Goal: Information Seeking & Learning: Check status

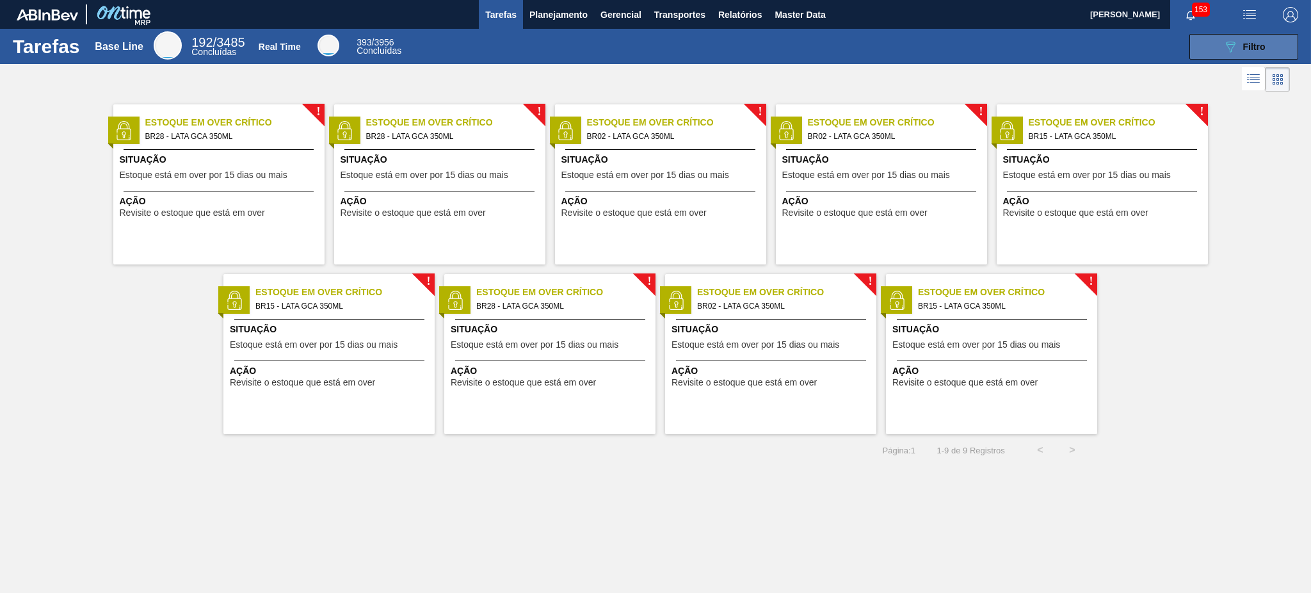
click at [1253, 35] on button "089F7B8B-B2A5-4AFE-B5C0-19BA573D28AC Filtro" at bounding box center [1243, 47] width 109 height 26
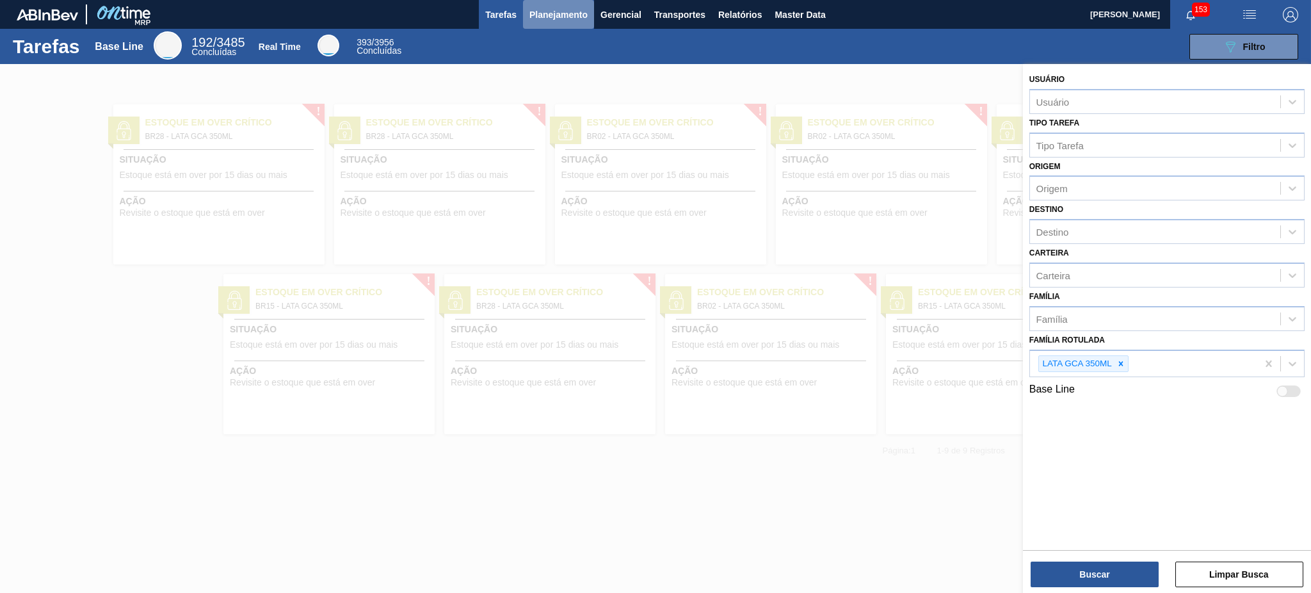
click at [554, 4] on button "Planejamento" at bounding box center [558, 14] width 71 height 29
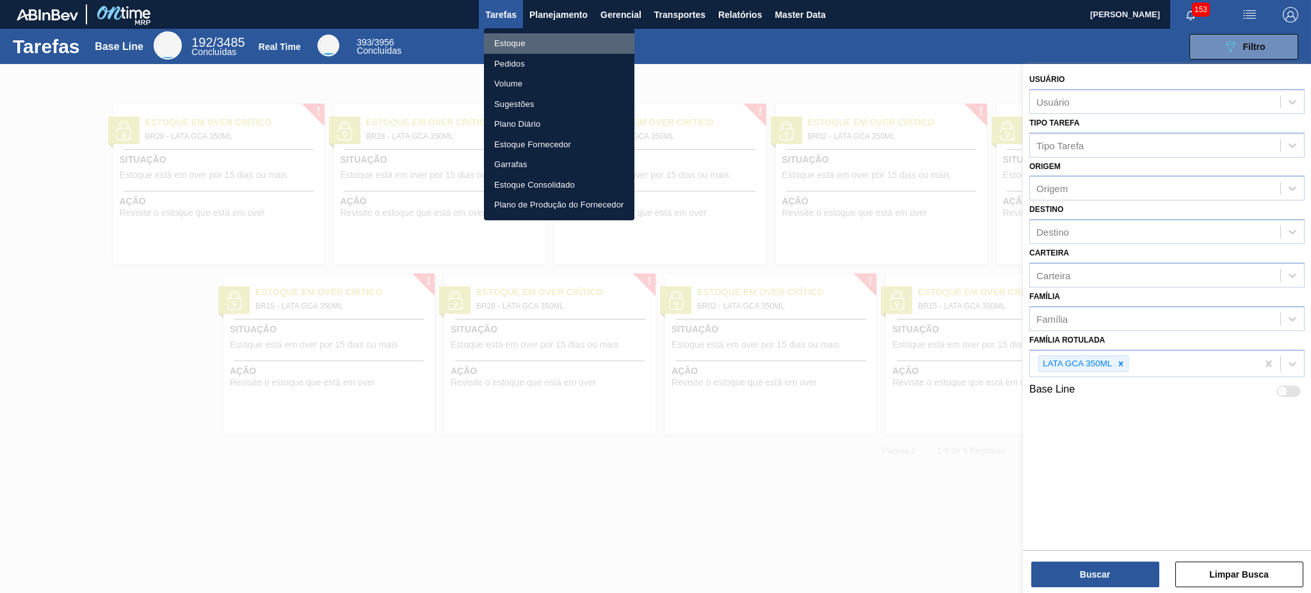
click at [536, 38] on li "Estoque" at bounding box center [559, 43] width 150 height 20
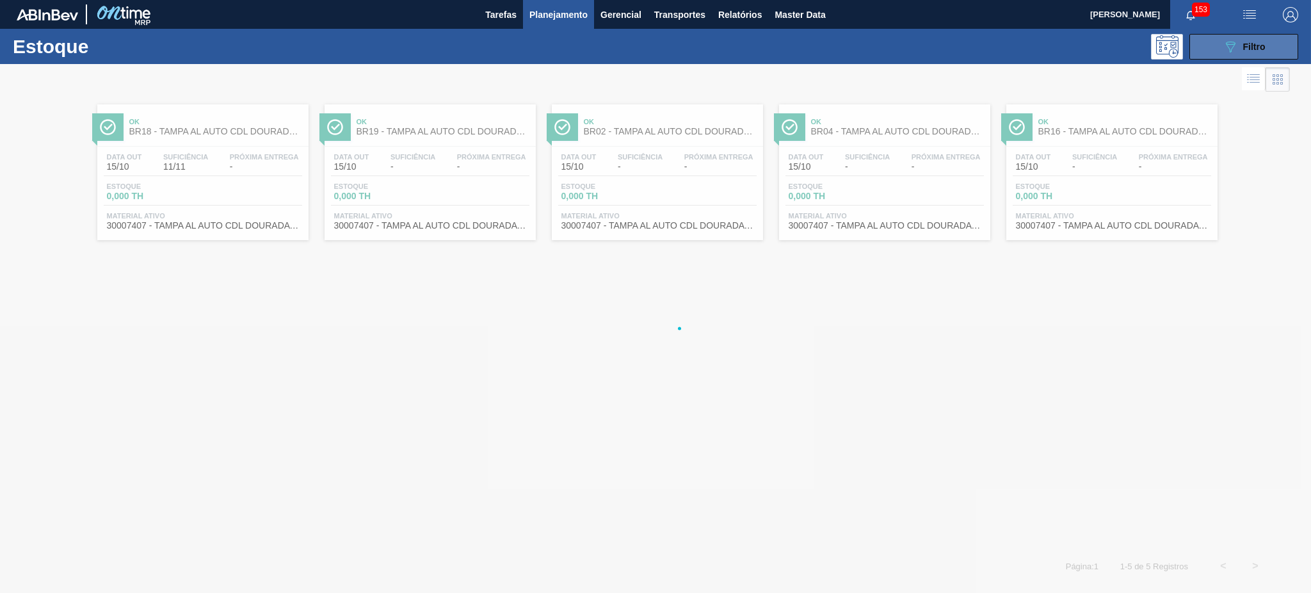
click at [1240, 44] on div "089F7B8B-B2A5-4AFE-B5C0-19BA573D28AC Filtro" at bounding box center [1243, 46] width 43 height 15
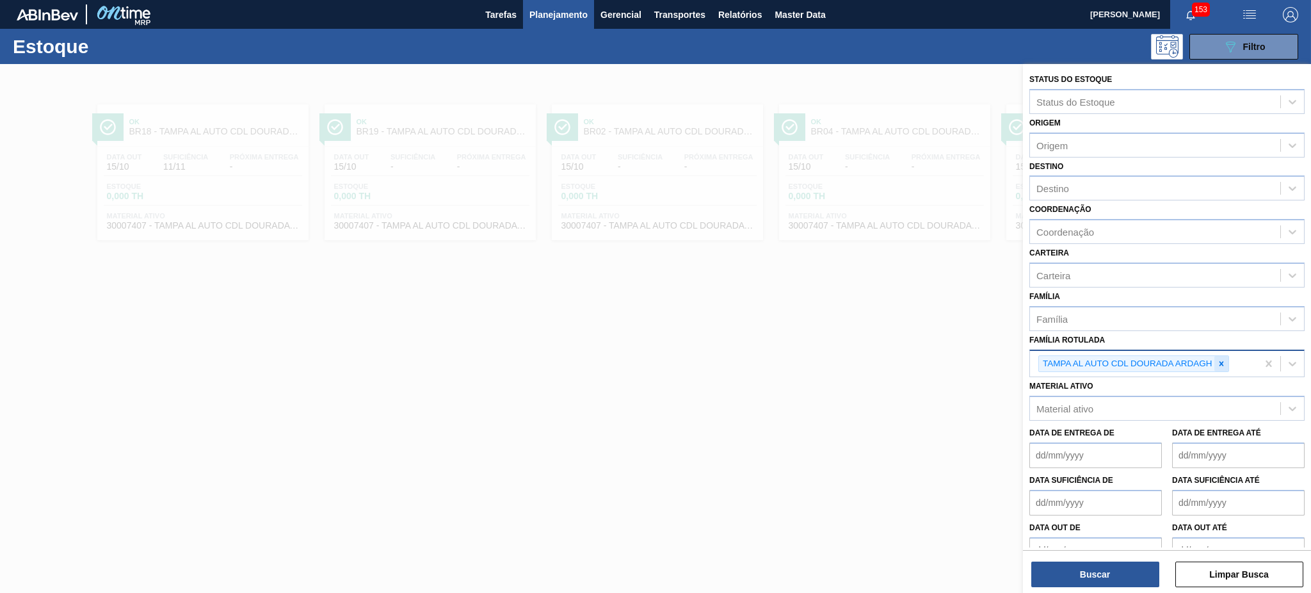
click at [1217, 362] on icon at bounding box center [1221, 363] width 9 height 9
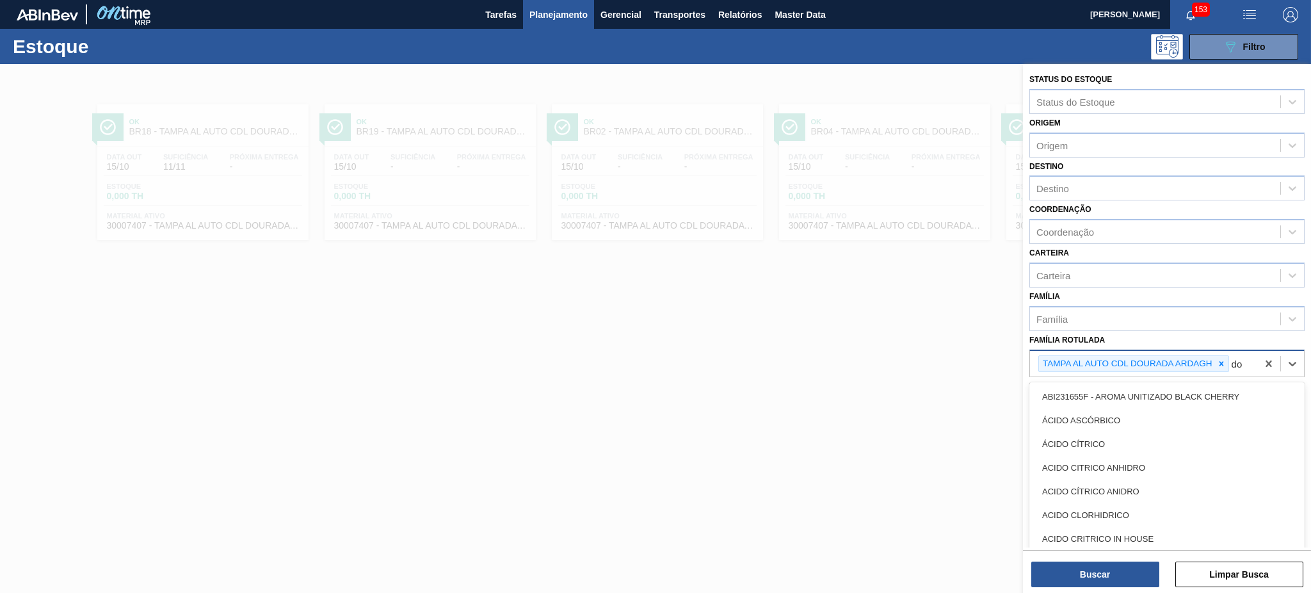
type Rotulada "d"
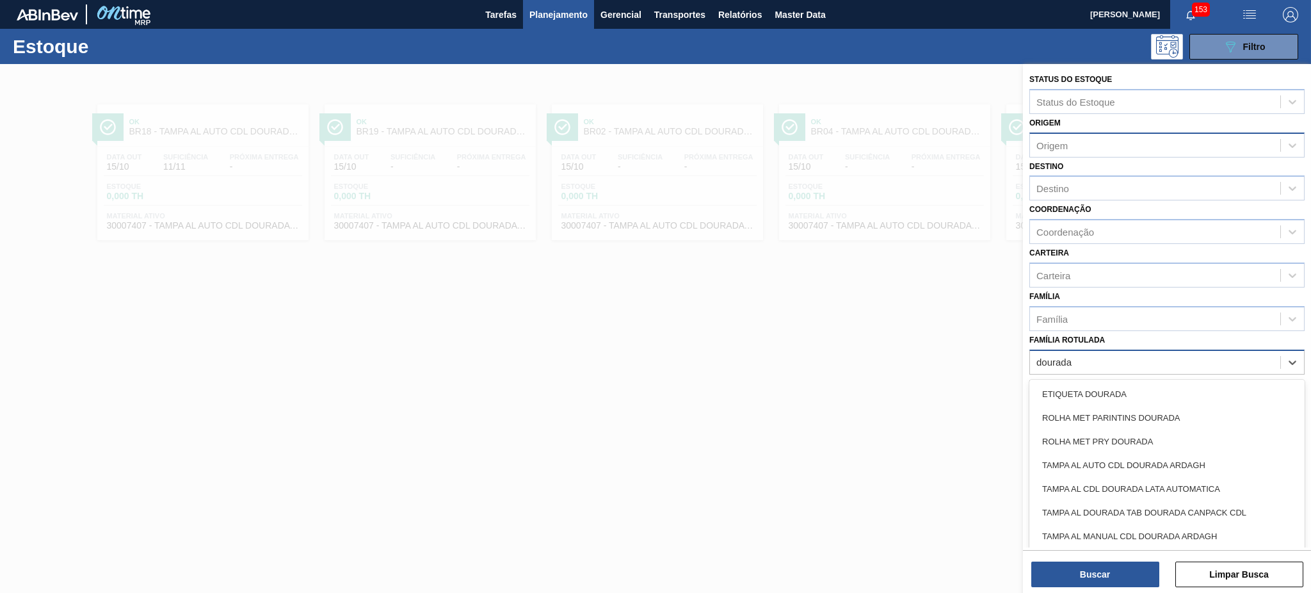
type Rotulada "dourada"
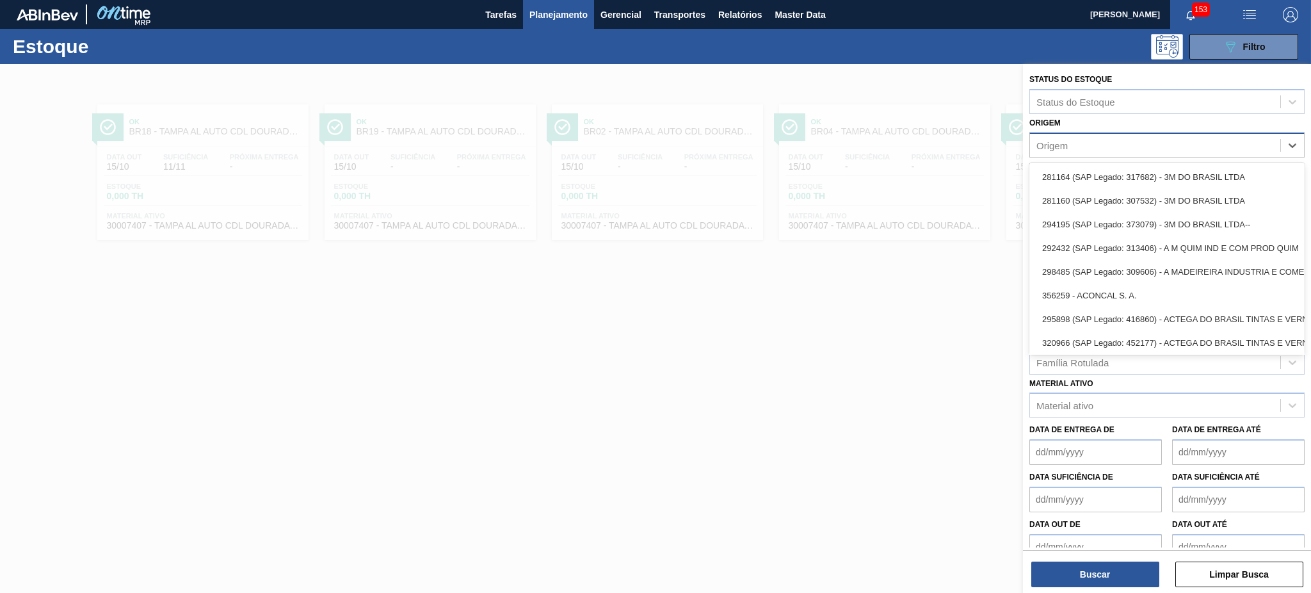
click at [1104, 148] on div "Origem" at bounding box center [1155, 145] width 250 height 19
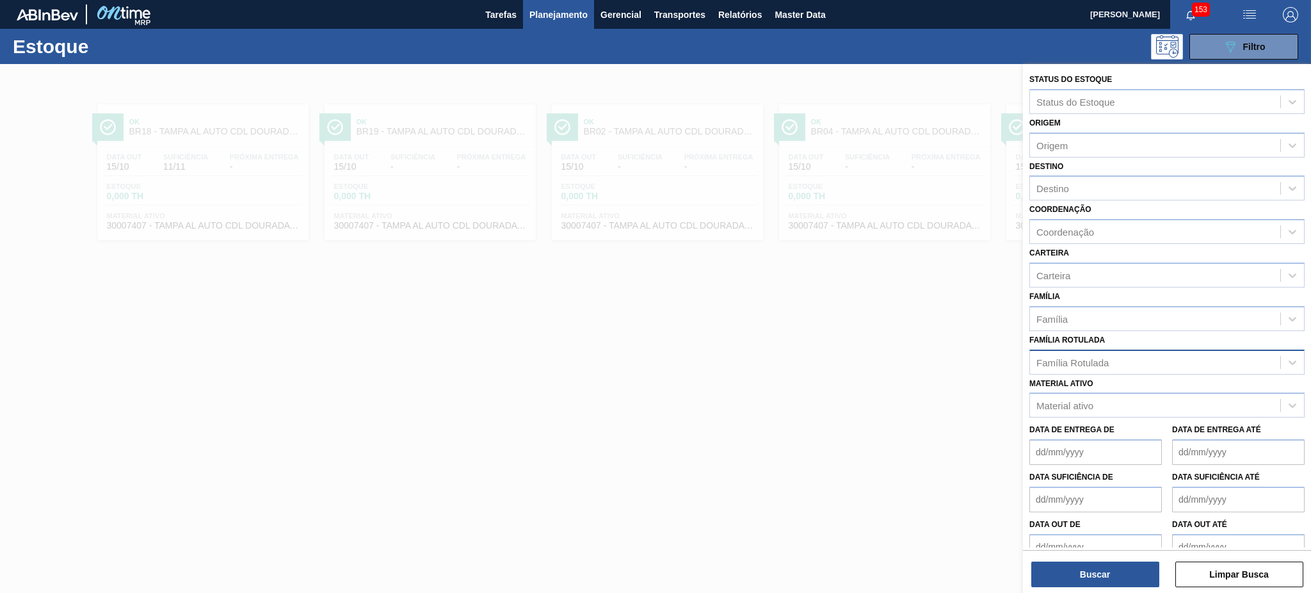
click at [1083, 119] on div "Origem Origem" at bounding box center [1166, 136] width 275 height 44
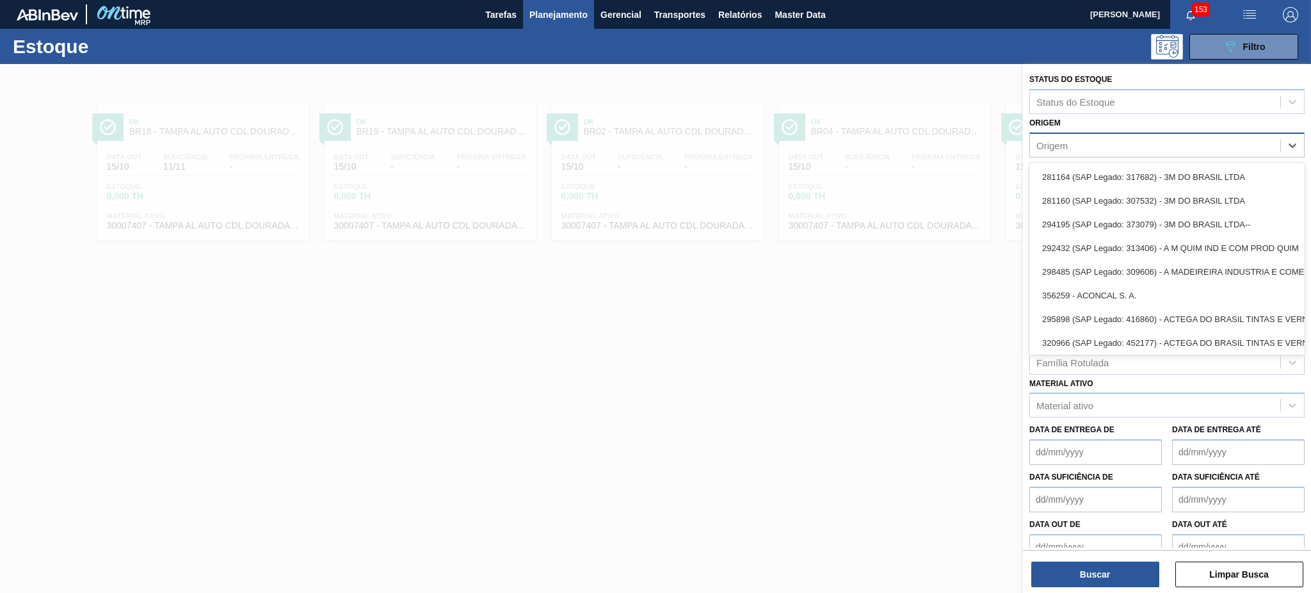
click at [1064, 148] on div "Origem" at bounding box center [1051, 145] width 31 height 11
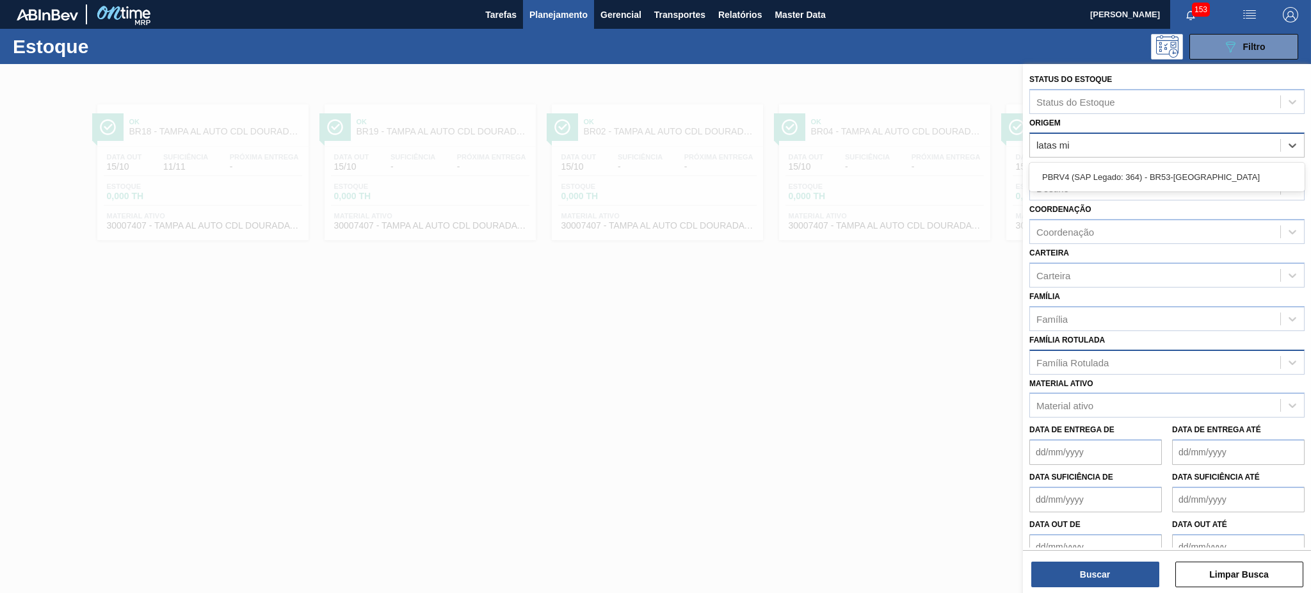
type input "latas min"
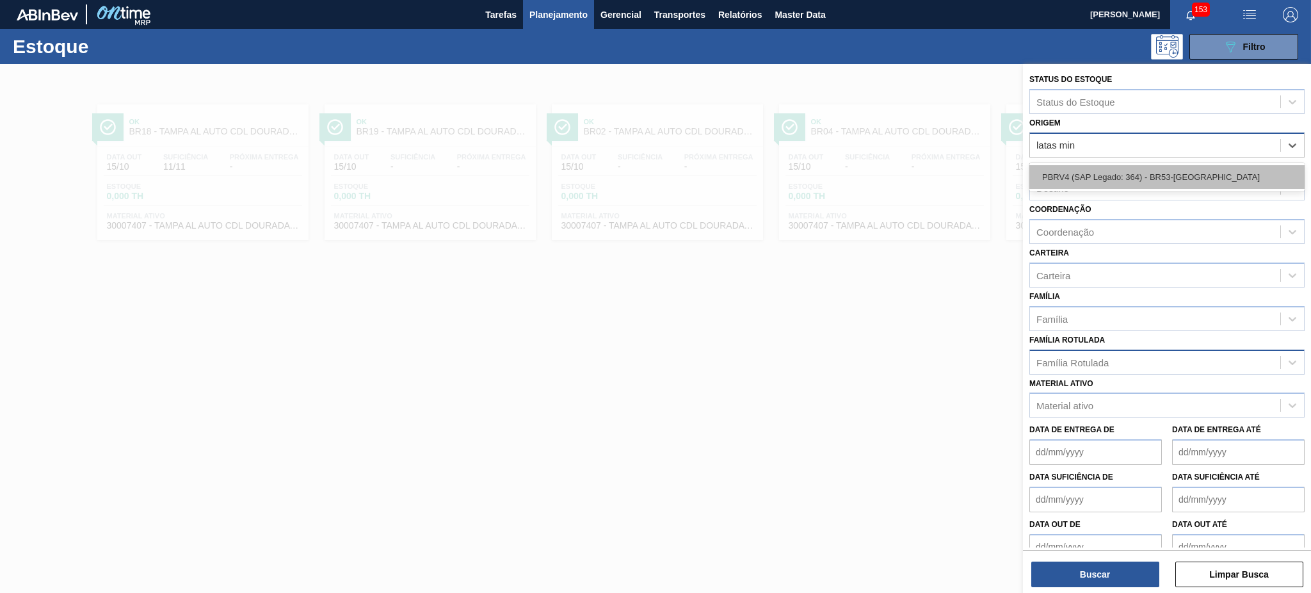
click at [1096, 173] on div "PBRV4 (SAP Legado: 364) - BR53-[GEOGRAPHIC_DATA]" at bounding box center [1166, 177] width 275 height 24
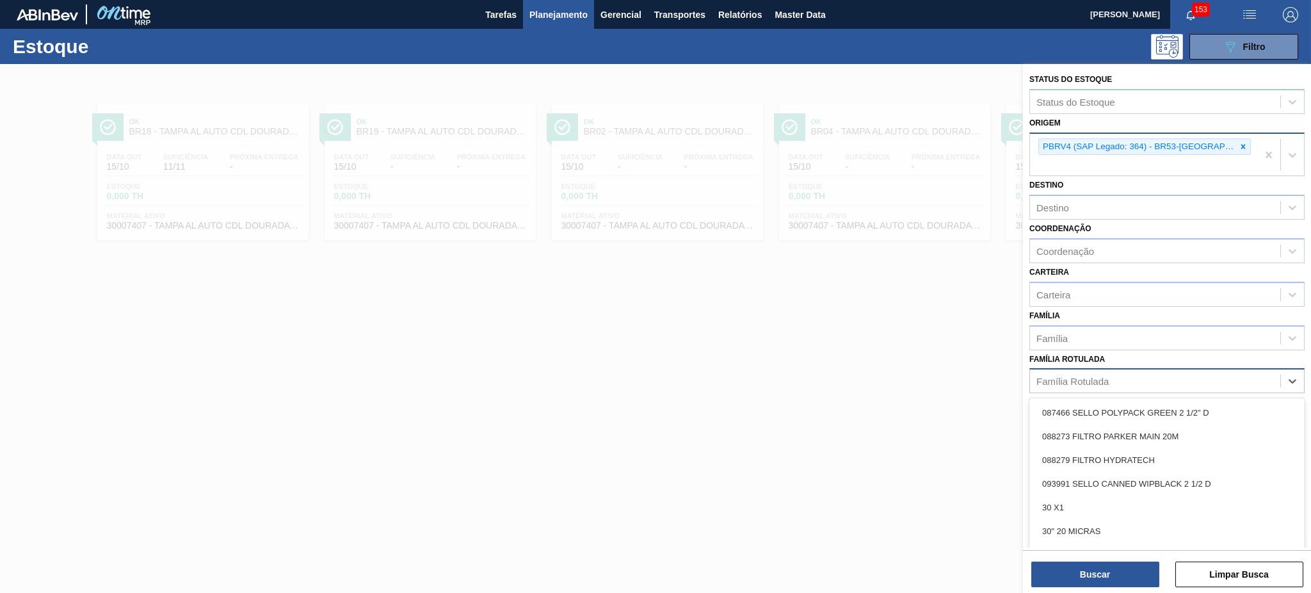
click at [1088, 376] on div "Família Rotulada" at bounding box center [1072, 381] width 72 height 11
type Rotulada "t"
type Rotulada "dourada"
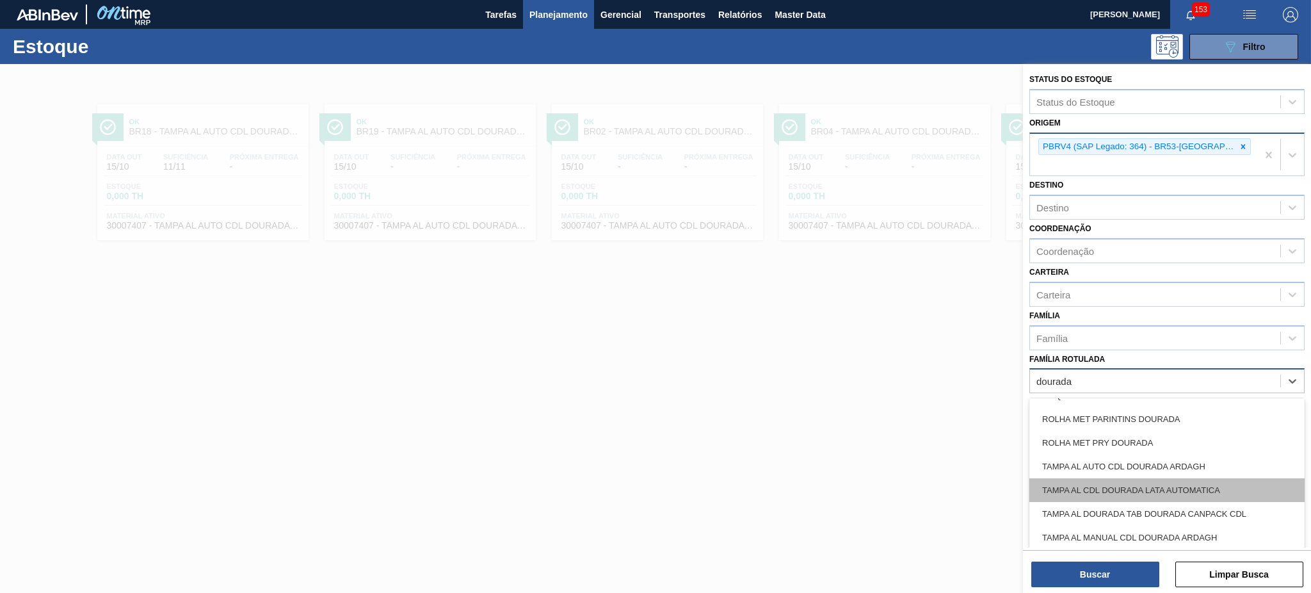
scroll to position [19, 0]
click at [1169, 477] on div "TAMPA AL CDL DOURADA LATA AUTOMATICA" at bounding box center [1166, 489] width 275 height 24
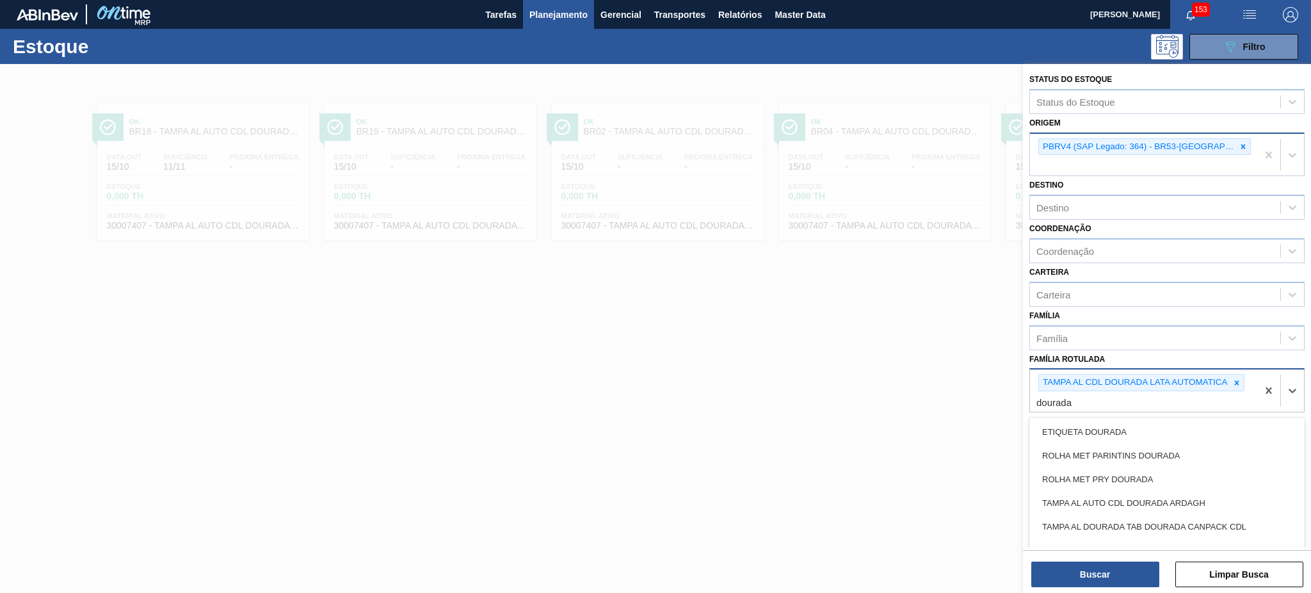
type Rotulada "dourada"
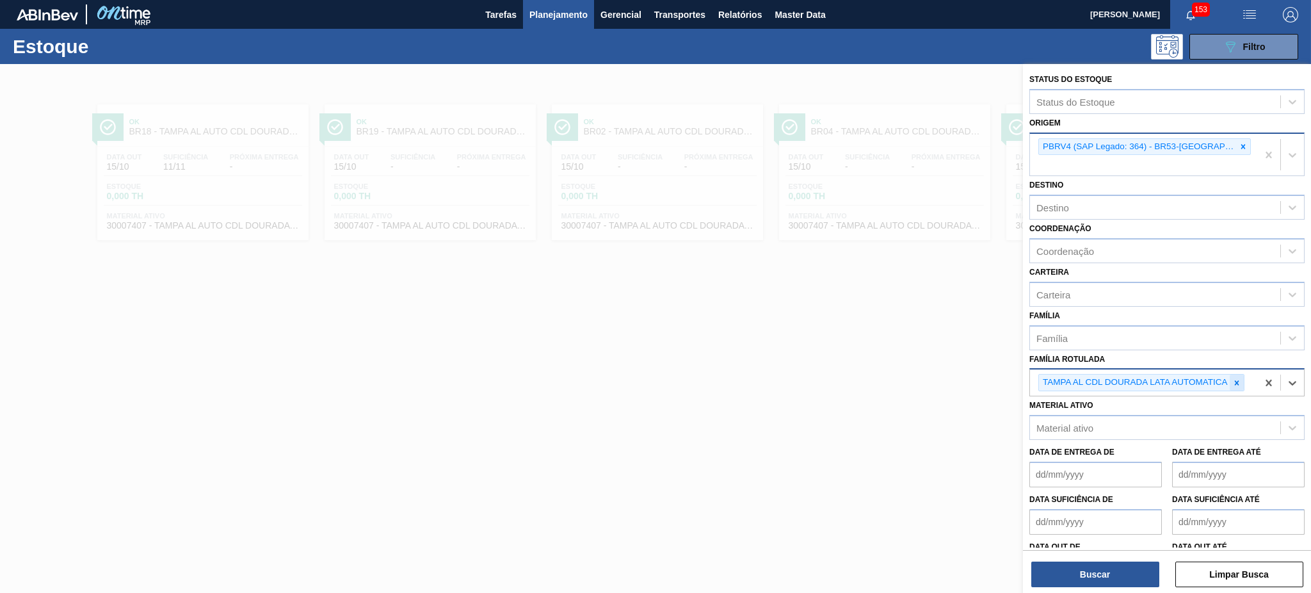
click at [1231, 374] on div at bounding box center [1236, 382] width 14 height 16
paste Rotulada "TAMPA DE ALUMÍNIO DOURADA BALL CDL TAMPA DE ALUMÍNIO DOURADA CANPACK CDL TAMPA …"
type Rotulada "TAMPA DE ALUMÍNIO DOURADA BALL CDL TAMPA DE ALUMÍNIO DOURADA CANPACK CDL TAMPA …"
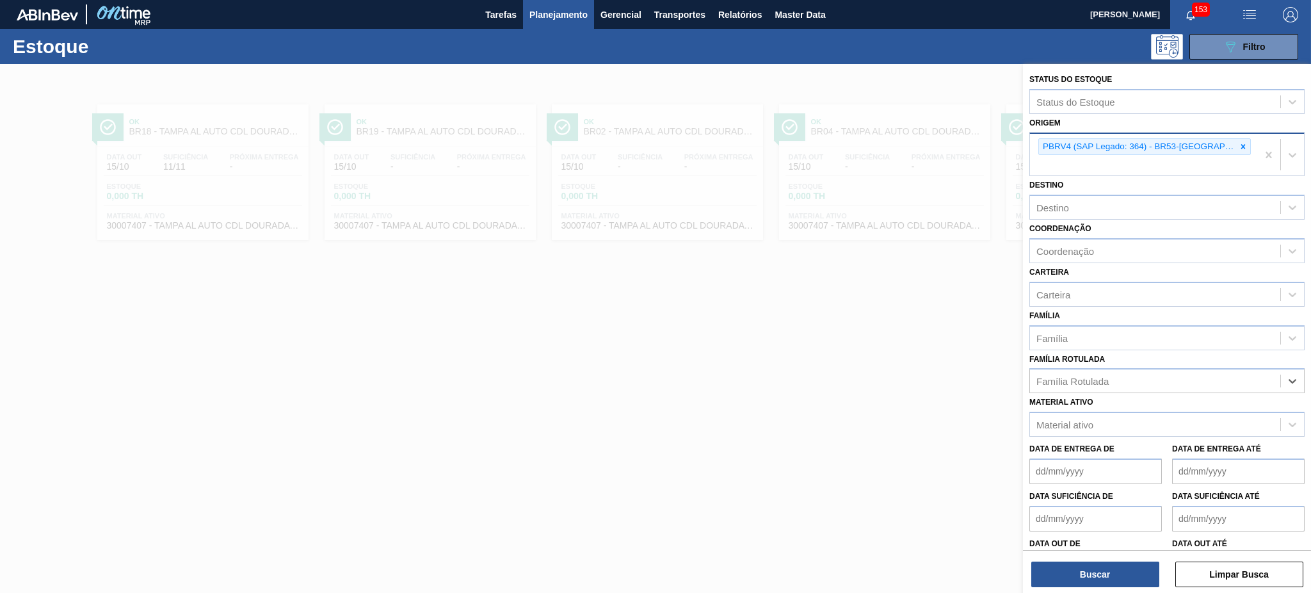
paste Rotulada "TAMPA DE ALUMÍNIO DOURADA BALL CDL"
type Rotulada "TAMPA DE ALUMÍNIO DOURADA BALL CDL"
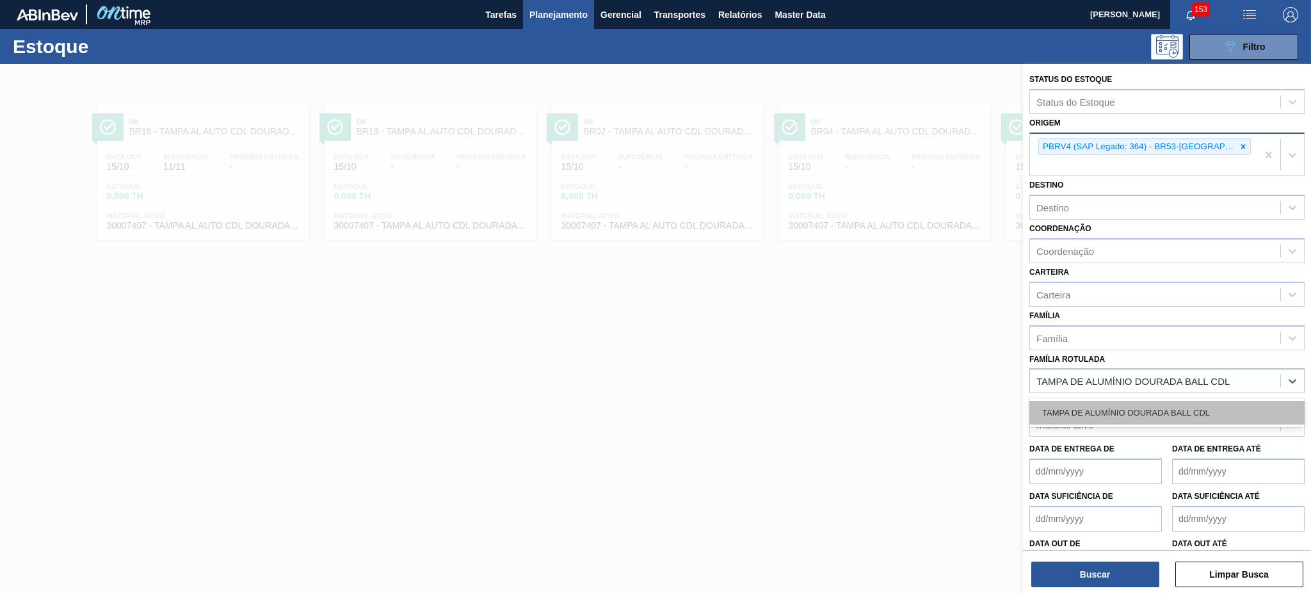
click at [1140, 403] on div "TAMPA DE ALUMÍNIO DOURADA BALL CDL" at bounding box center [1166, 413] width 275 height 24
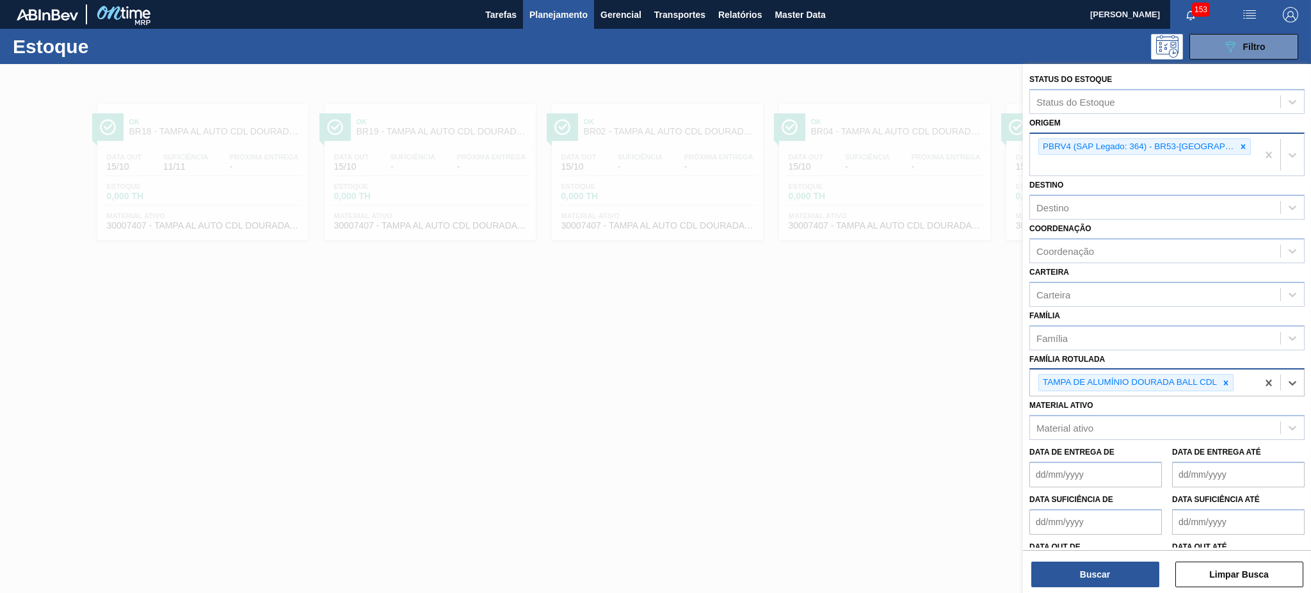
paste Rotulada "TAMPA DE ALUMÍNIO DOURADA BALL CDL"
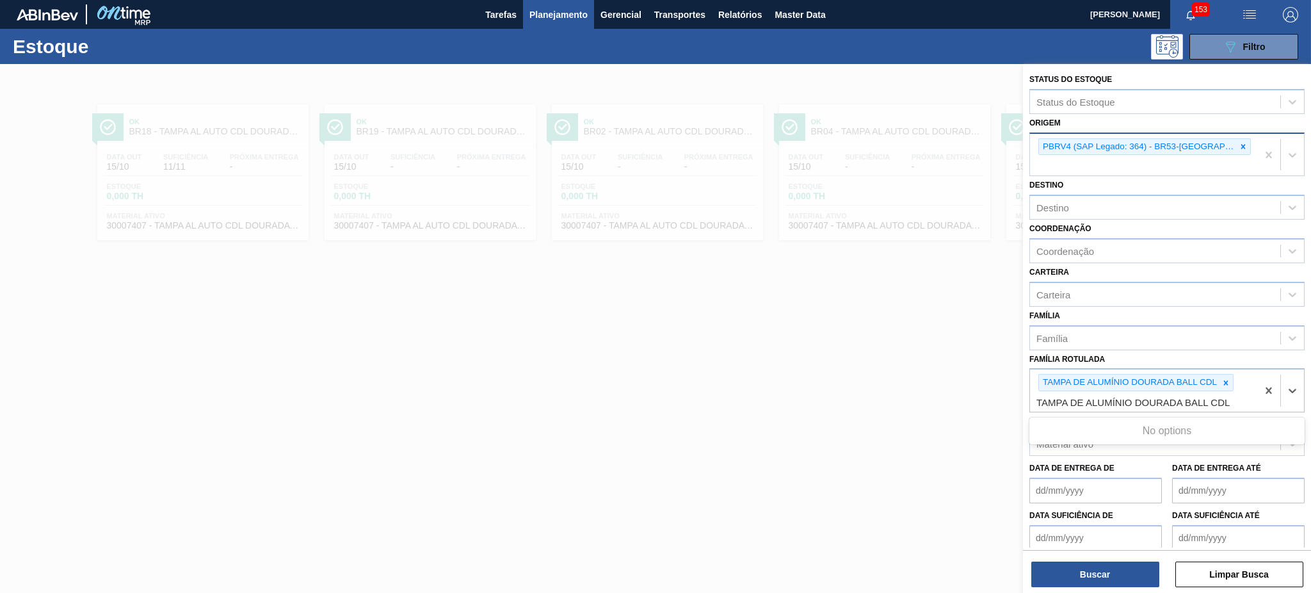
type Rotulada "TAMPA DE ALUMÍNIO DOURADA BALL CDL"
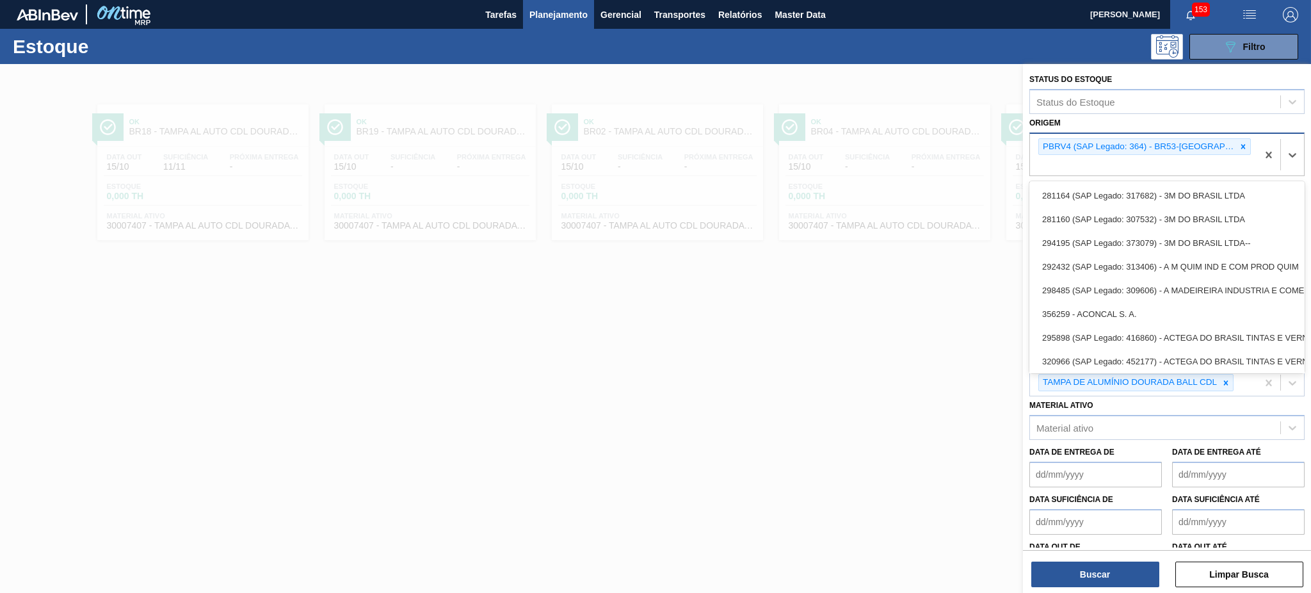
click at [1252, 143] on div "PBRV4 (SAP Legado: 364) - BR53-[GEOGRAPHIC_DATA]" at bounding box center [1143, 155] width 227 height 42
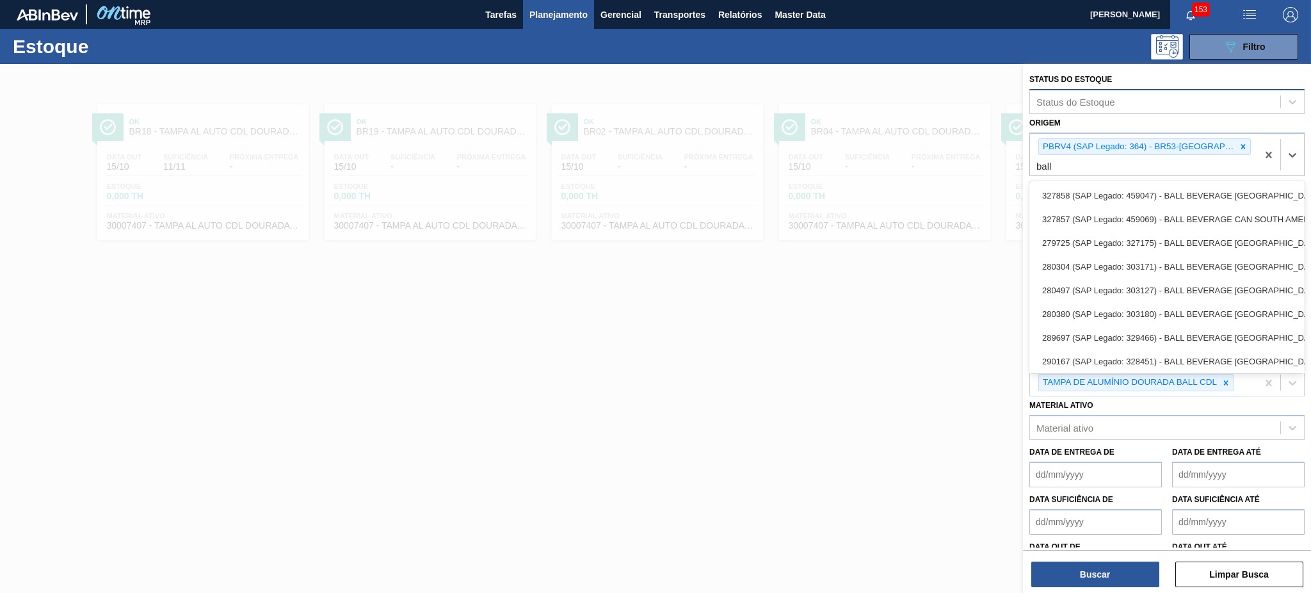
type input "ball"
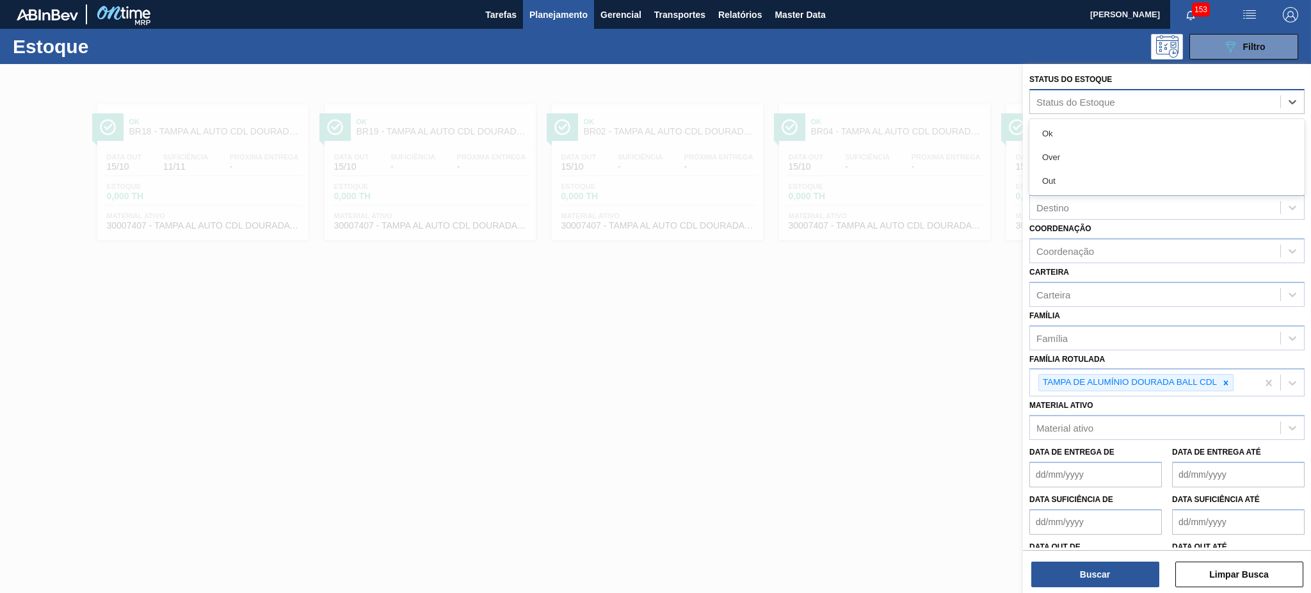
click at [1116, 95] on div "Status do Estoque" at bounding box center [1155, 101] width 250 height 19
click at [1227, 263] on div "Carteira Carteira" at bounding box center [1166, 285] width 275 height 44
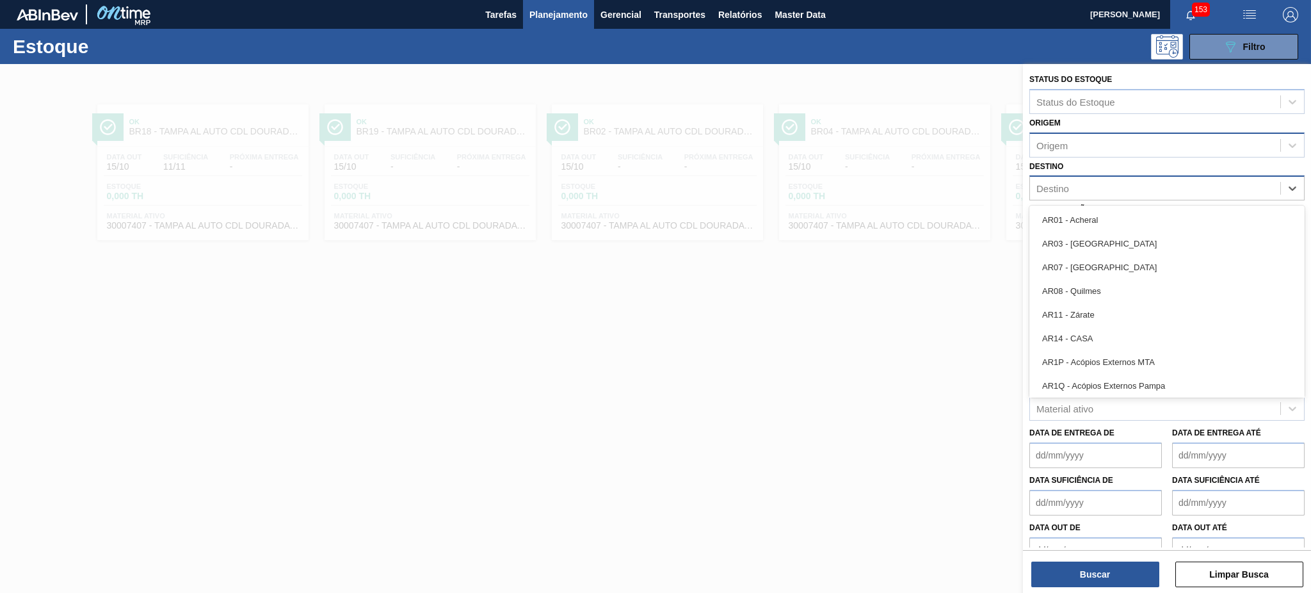
click at [1092, 186] on div "Destino" at bounding box center [1155, 188] width 250 height 19
type input "04"
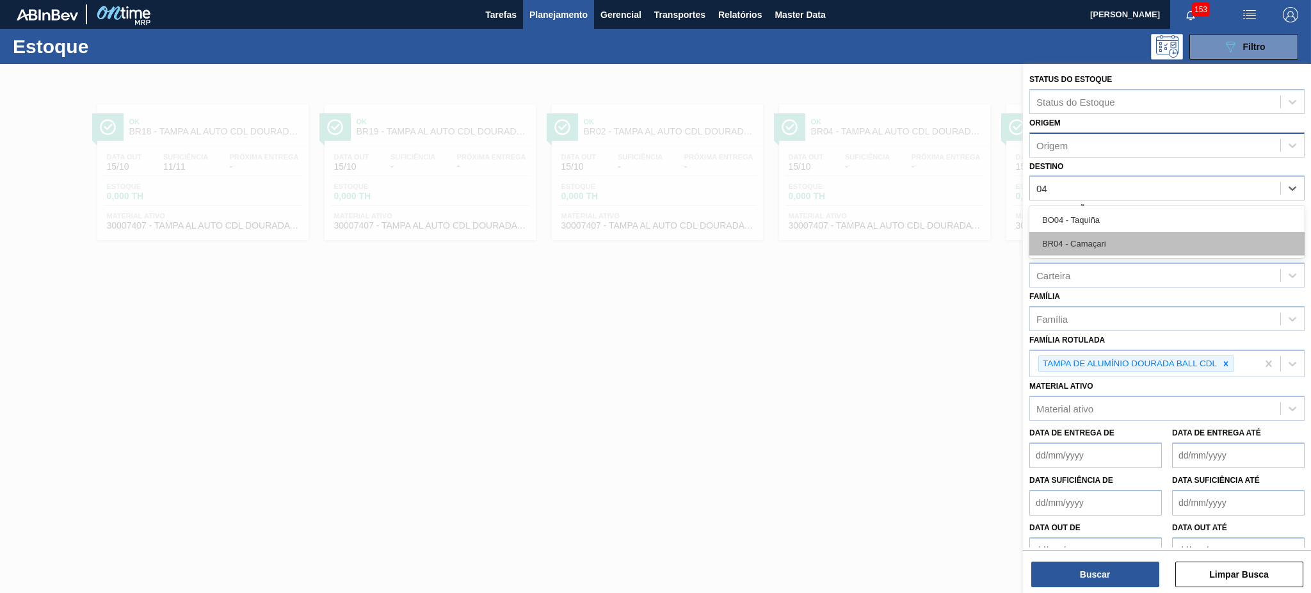
click at [1092, 234] on div "BR04 - Camaçari" at bounding box center [1166, 244] width 275 height 24
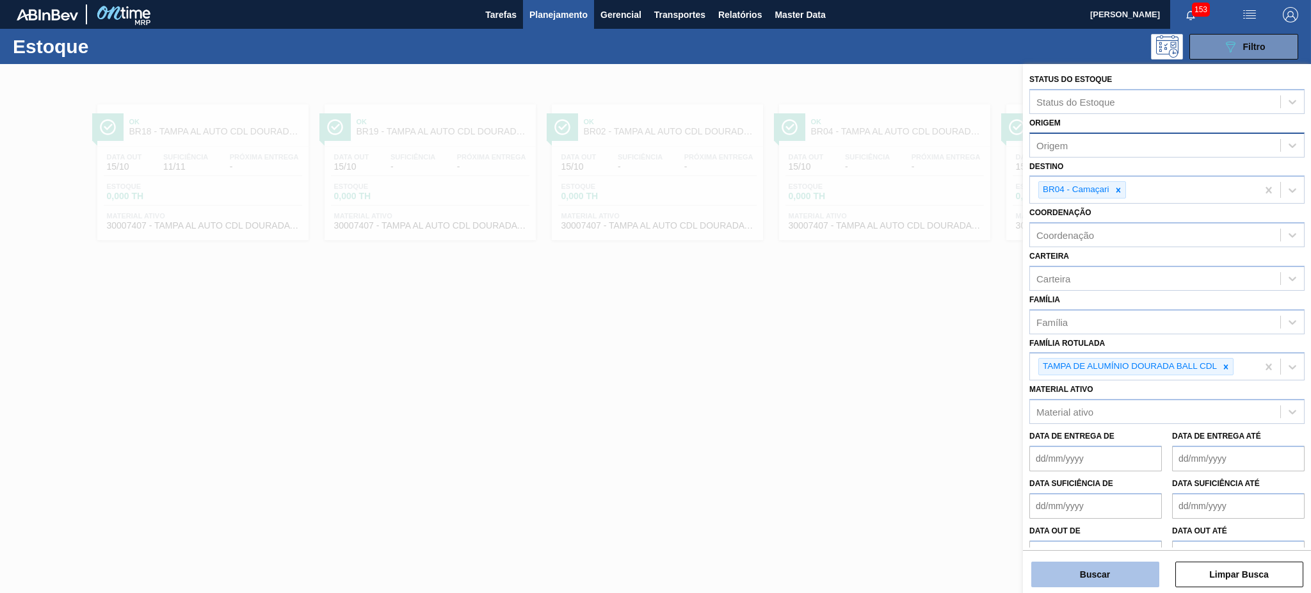
click at [1106, 580] on button "Buscar" at bounding box center [1095, 574] width 128 height 26
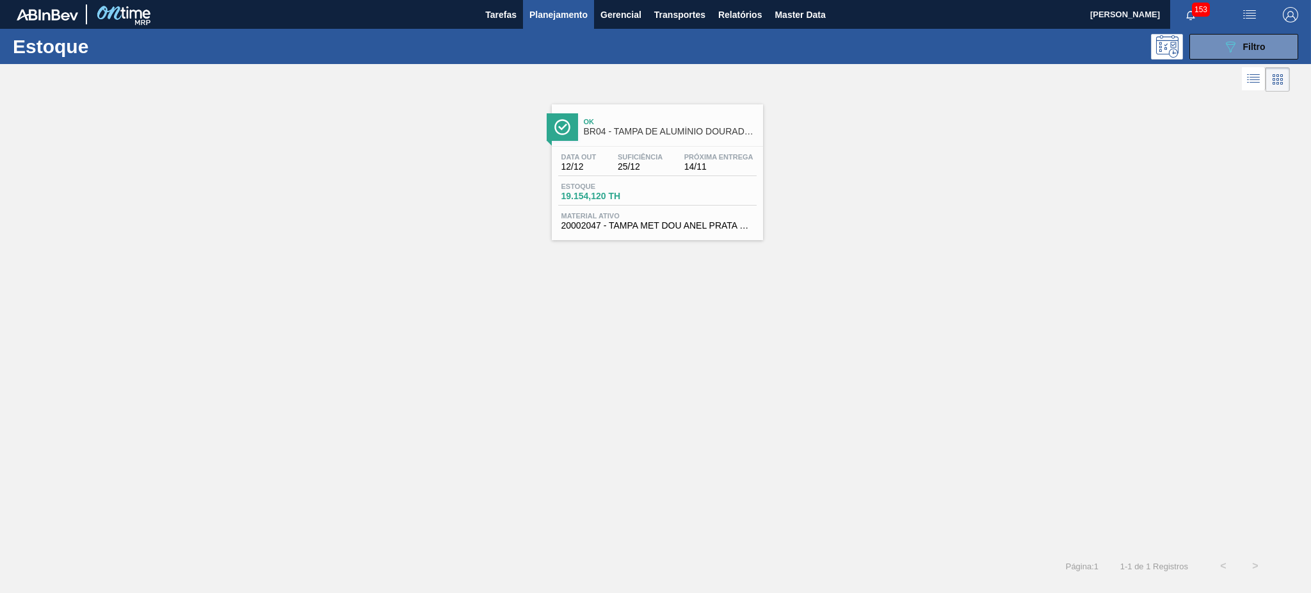
click at [623, 130] on span "BR04 - TAMPA DE ALUMÍNIO DOURADA BALL CDL" at bounding box center [670, 132] width 173 height 10
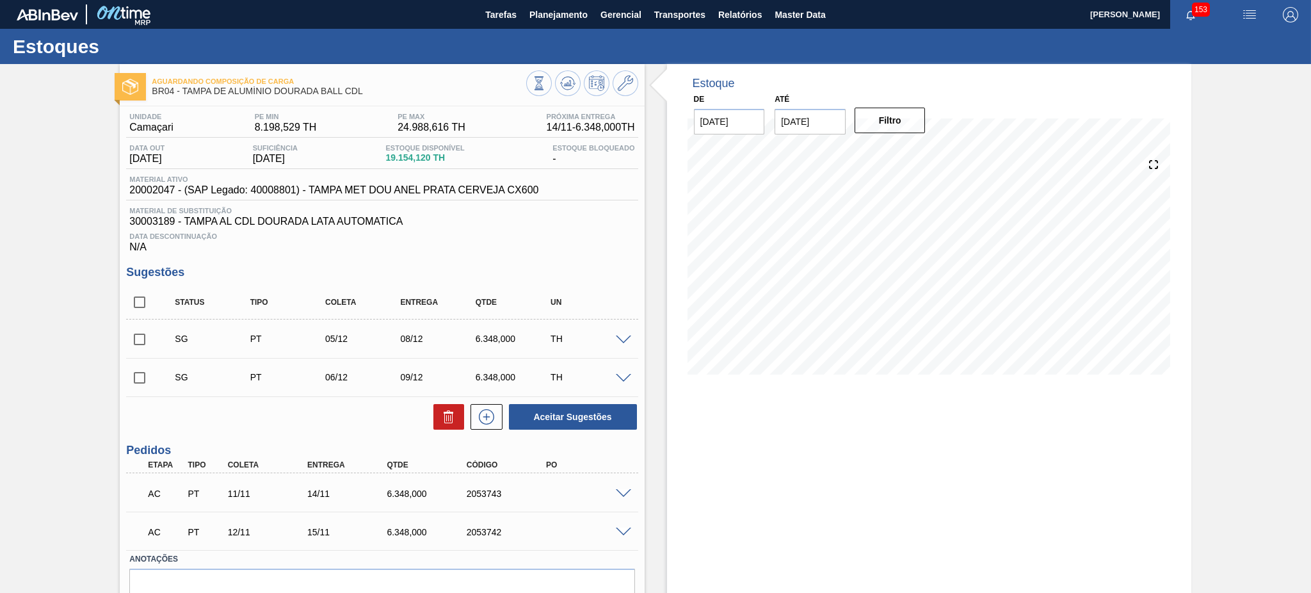
click at [617, 490] on span at bounding box center [623, 494] width 15 height 10
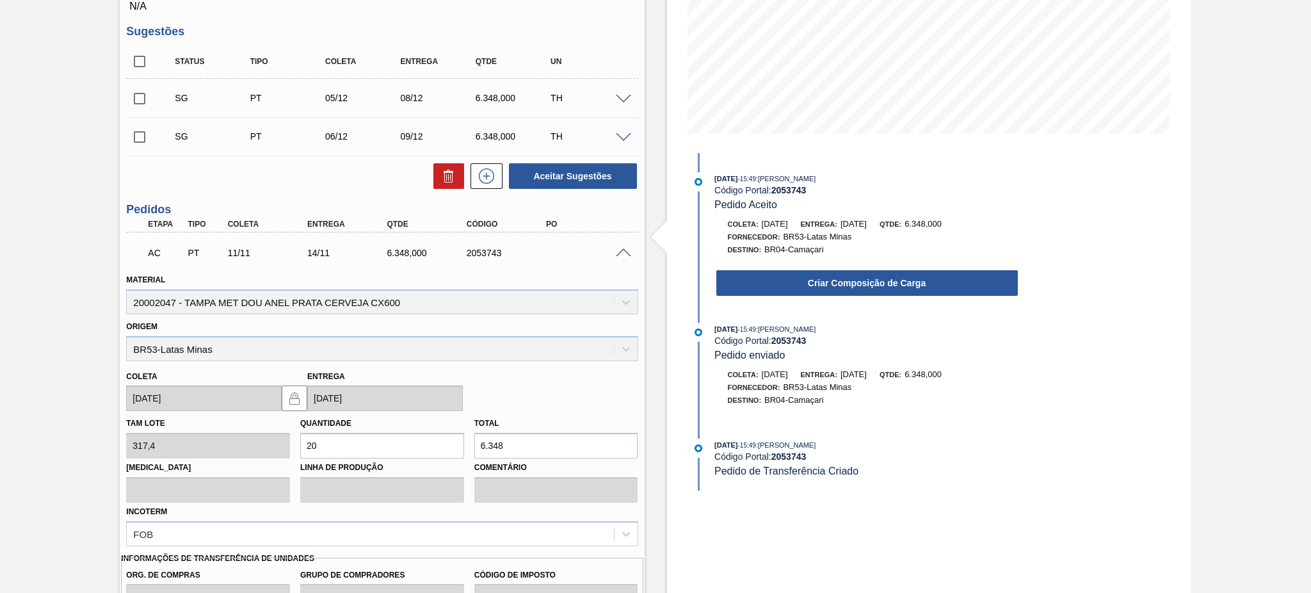
scroll to position [263, 0]
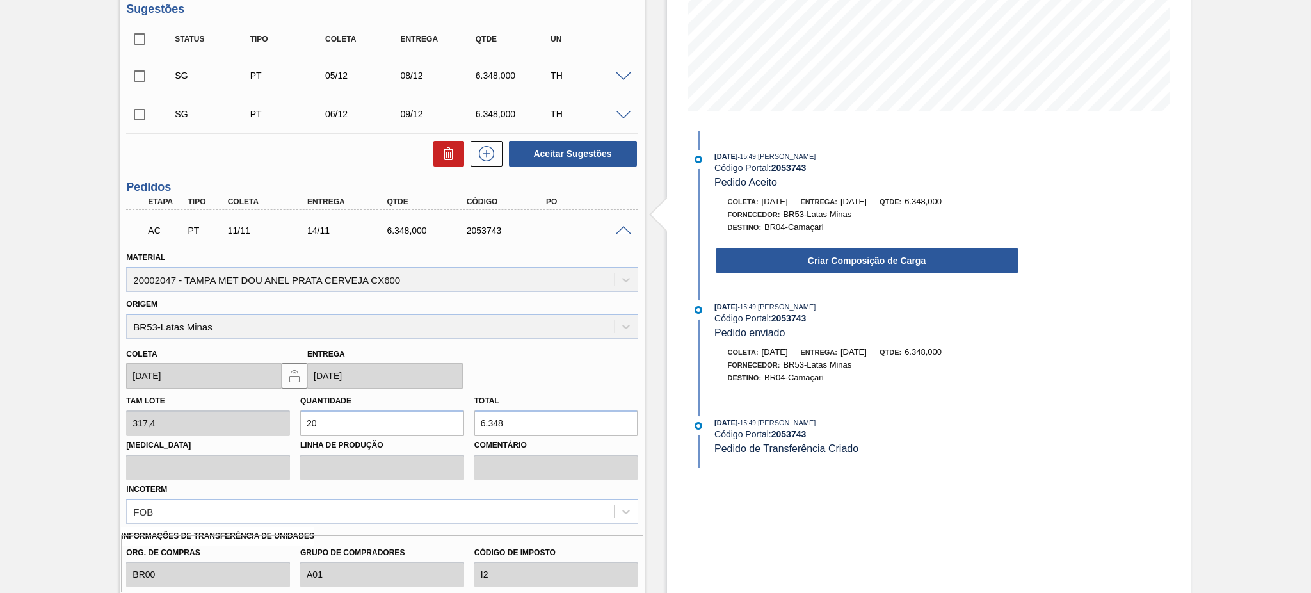
click at [618, 226] on span at bounding box center [623, 231] width 15 height 10
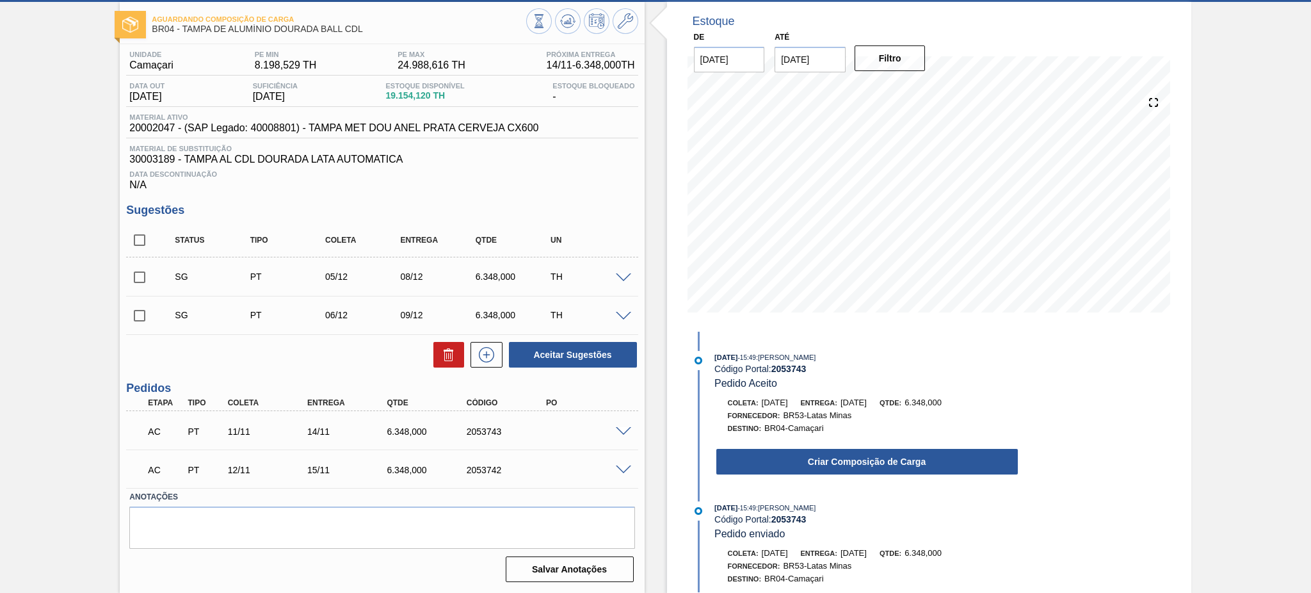
scroll to position [60, 0]
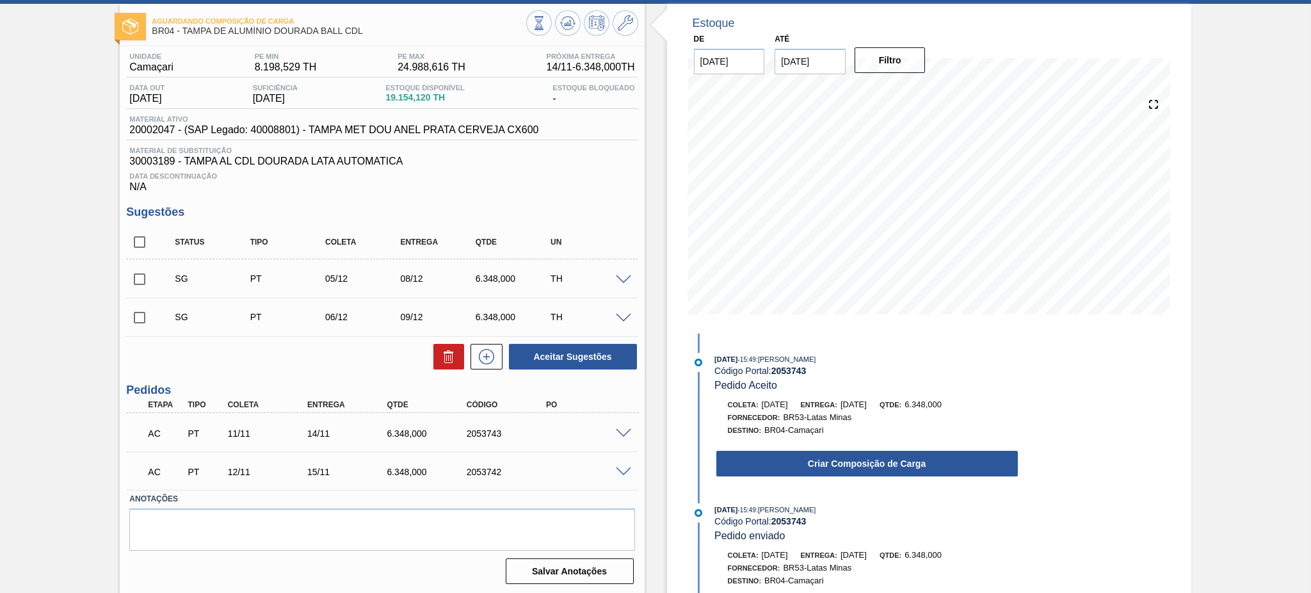
click at [618, 462] on div "AC PT 12/11 15/11 6.348,000 2053742" at bounding box center [381, 470] width 511 height 32
click at [619, 467] on span at bounding box center [623, 472] width 15 height 10
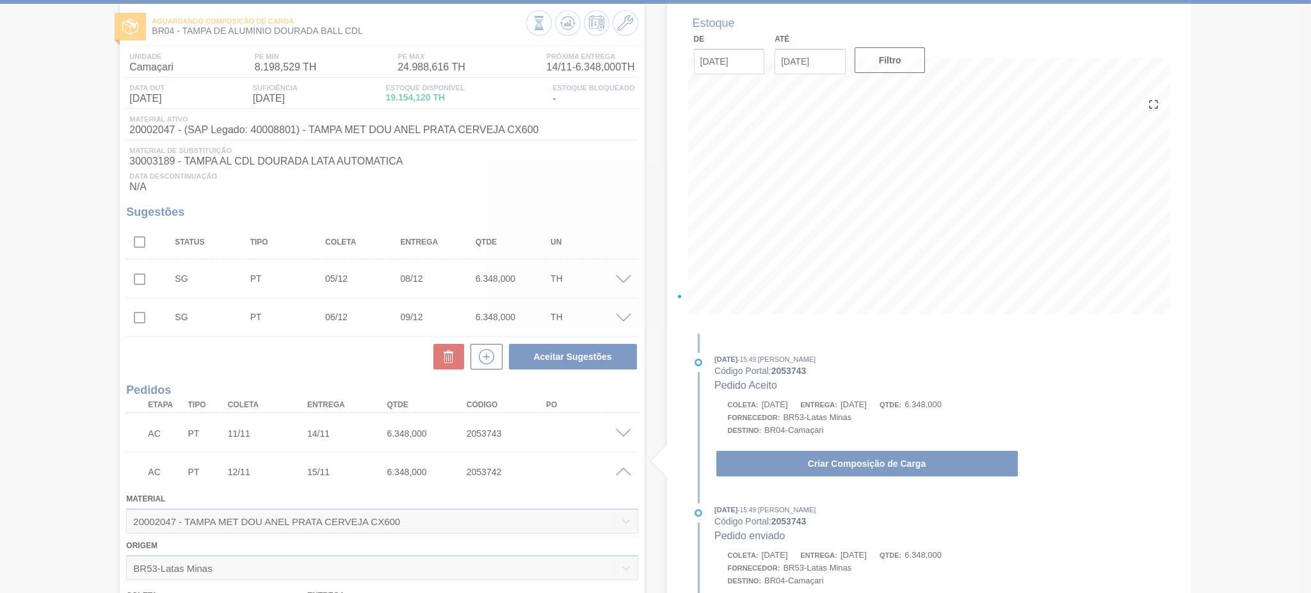
scroll to position [263, 0]
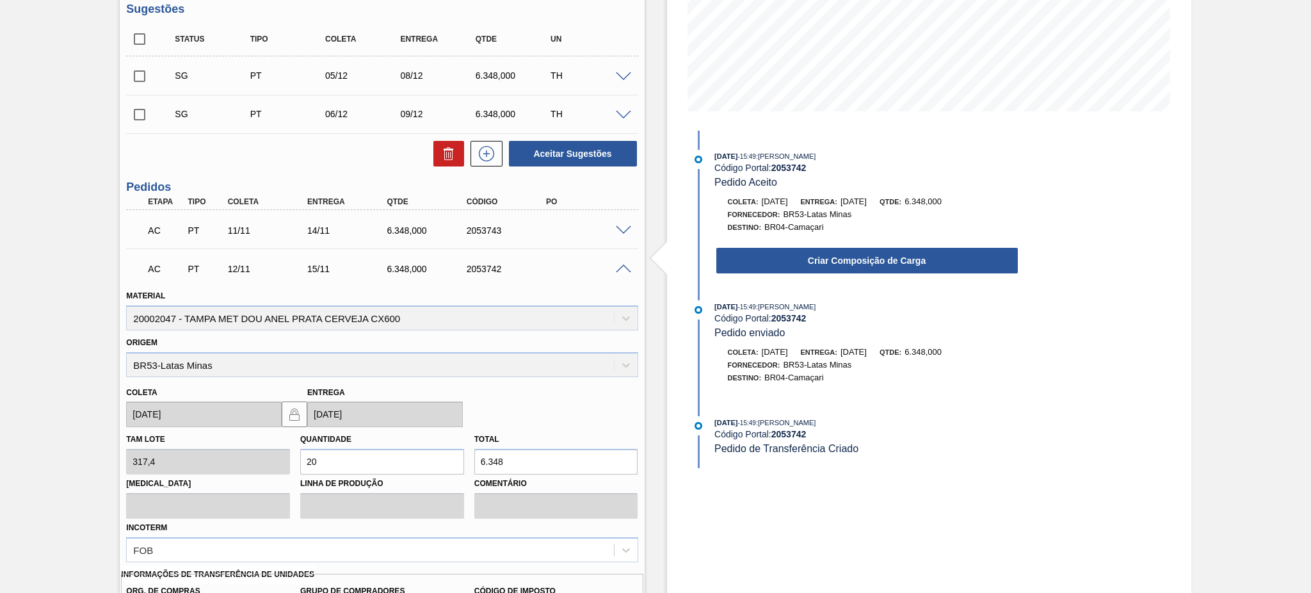
click at [622, 264] on span at bounding box center [623, 269] width 15 height 10
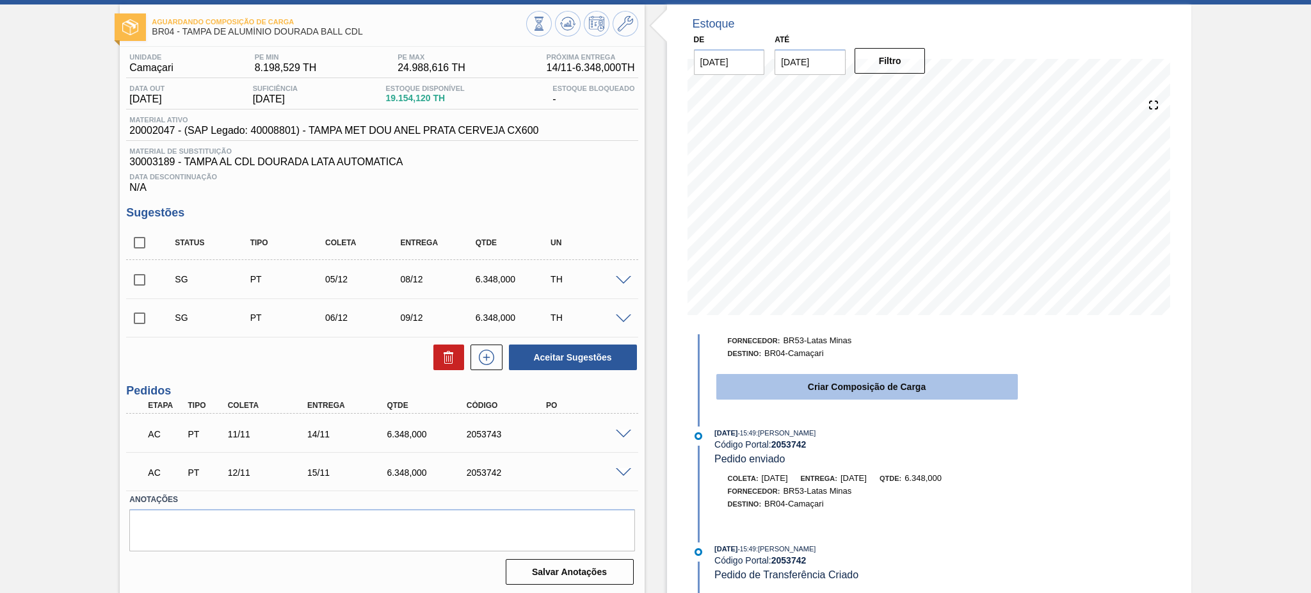
scroll to position [60, 0]
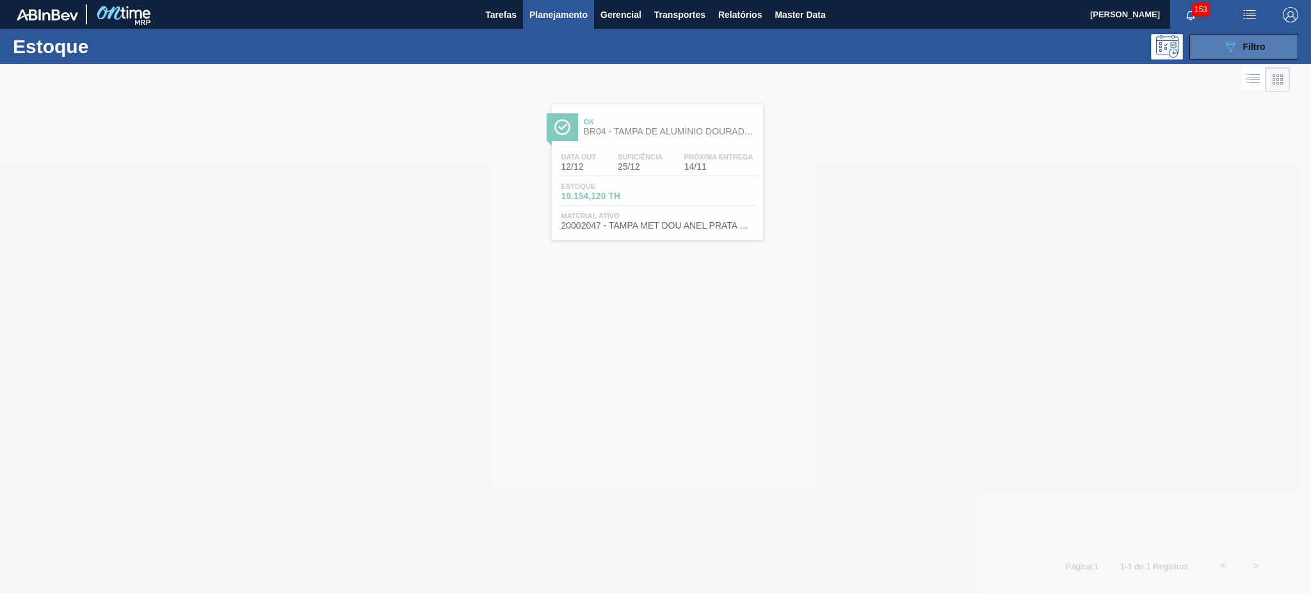
click at [1237, 56] on button "089F7B8B-B2A5-4AFE-B5C0-19BA573D28AC Filtro" at bounding box center [1243, 47] width 109 height 26
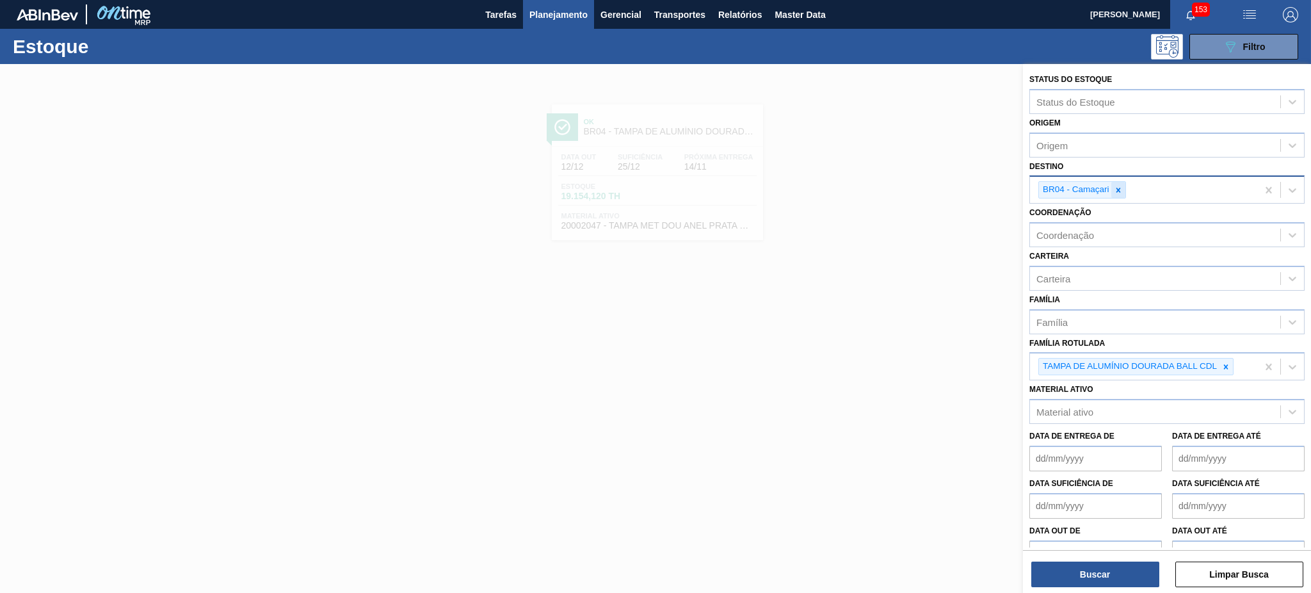
click at [1119, 190] on icon at bounding box center [1117, 190] width 4 height 4
type input "b"
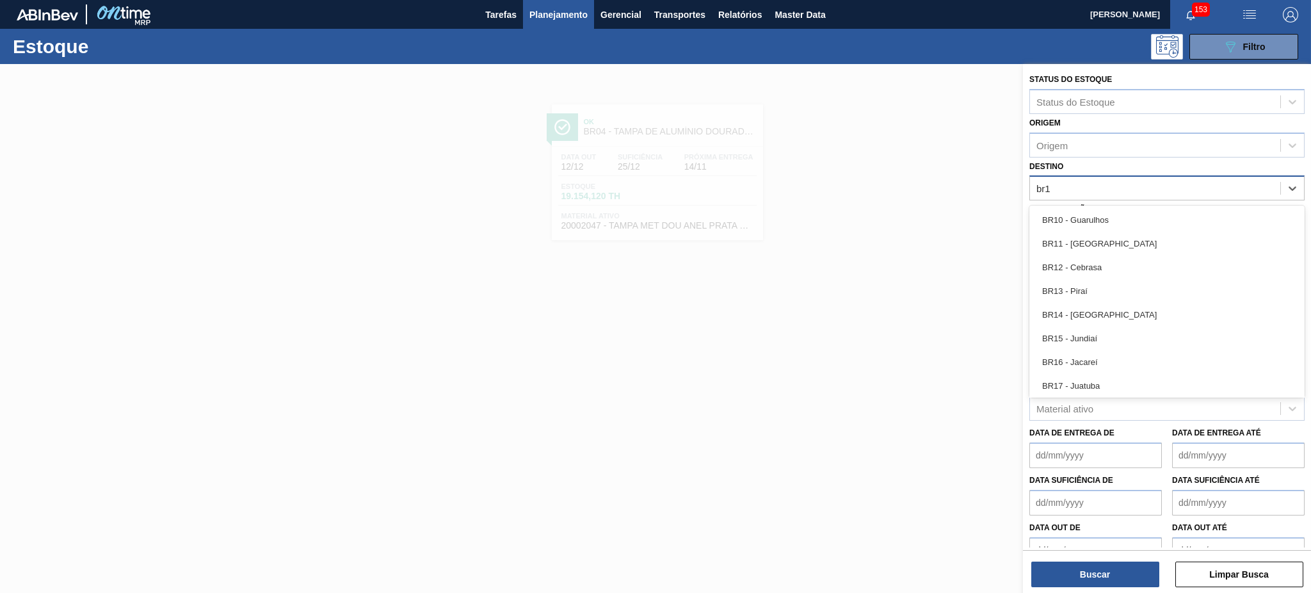
type input "br17"
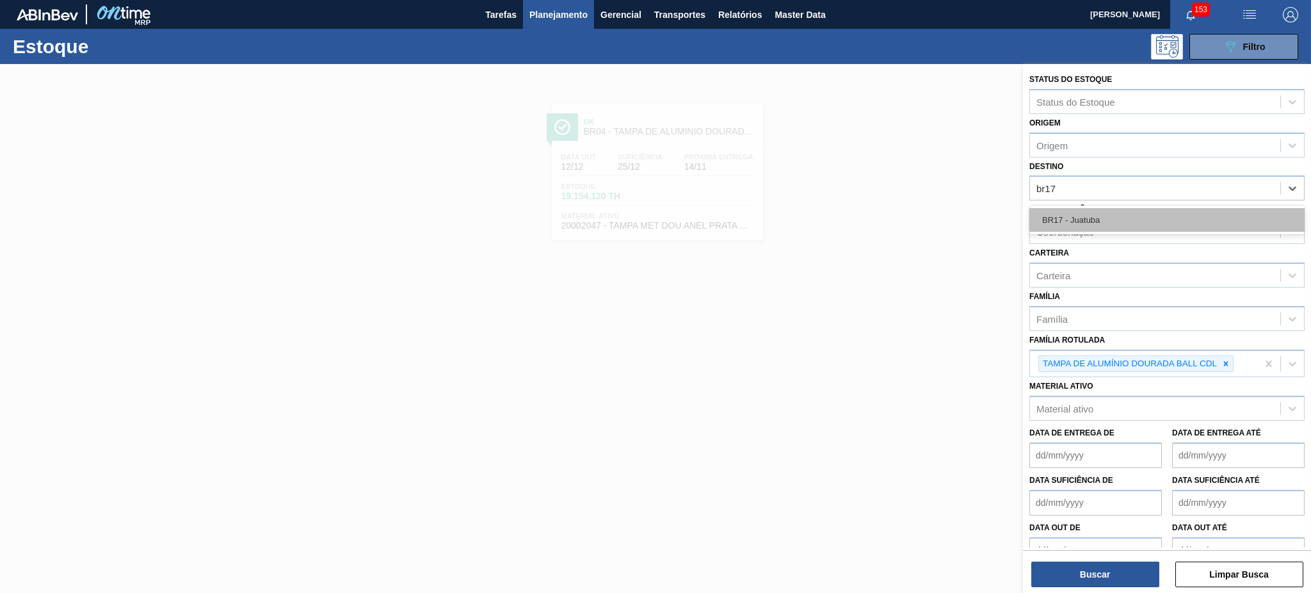
click at [1096, 211] on div "BR17 - Juatuba" at bounding box center [1166, 220] width 275 height 24
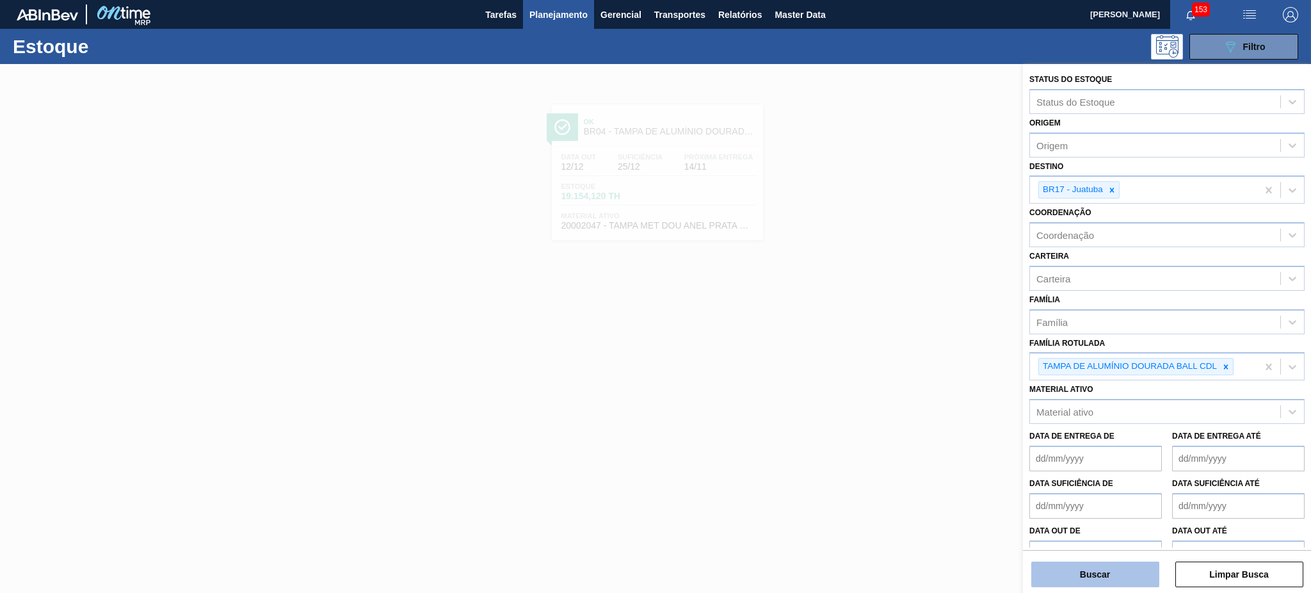
click at [1094, 576] on button "Buscar" at bounding box center [1095, 574] width 128 height 26
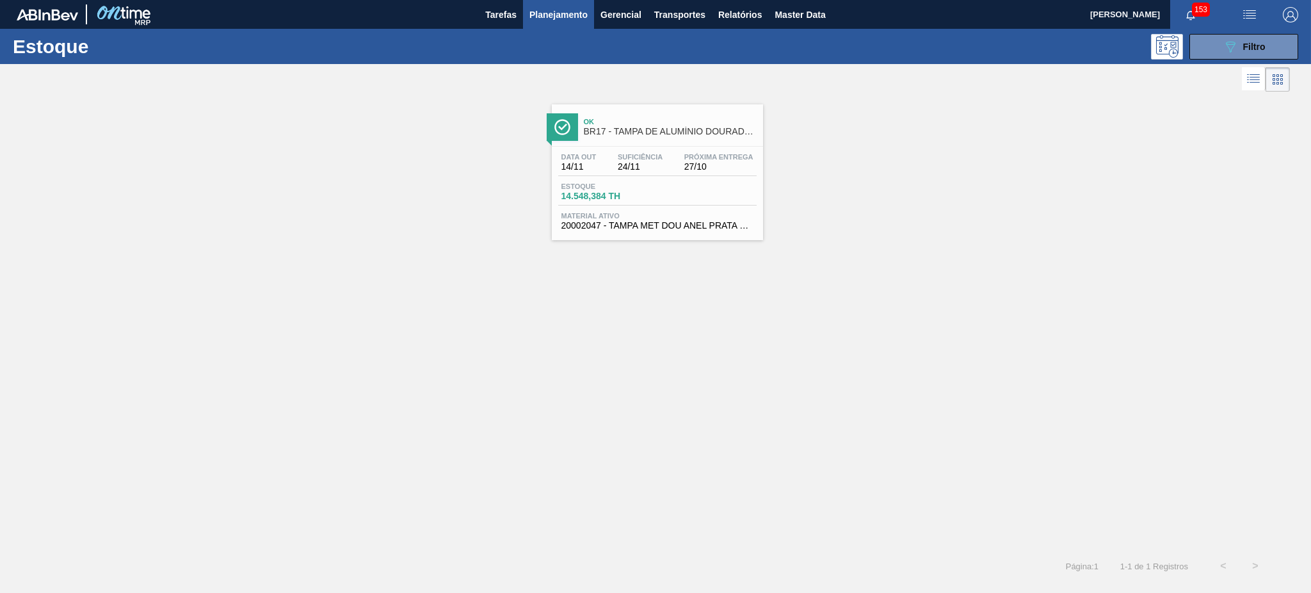
click at [596, 119] on span "Ok" at bounding box center [670, 122] width 173 height 8
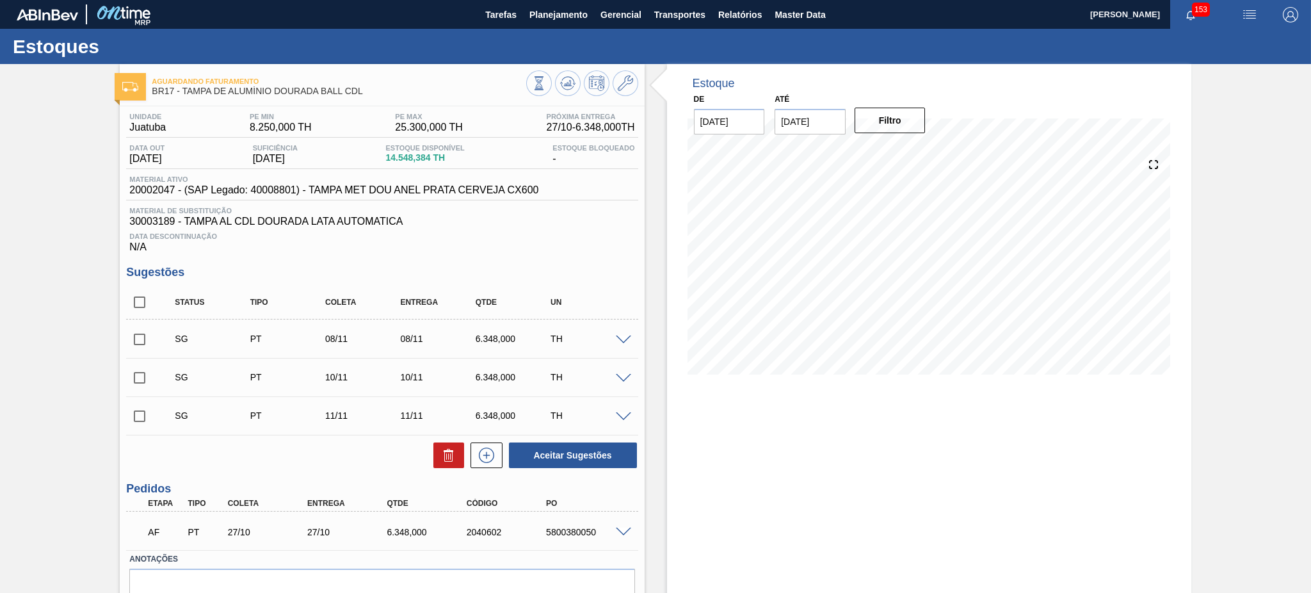
click at [620, 529] on span at bounding box center [623, 532] width 15 height 10
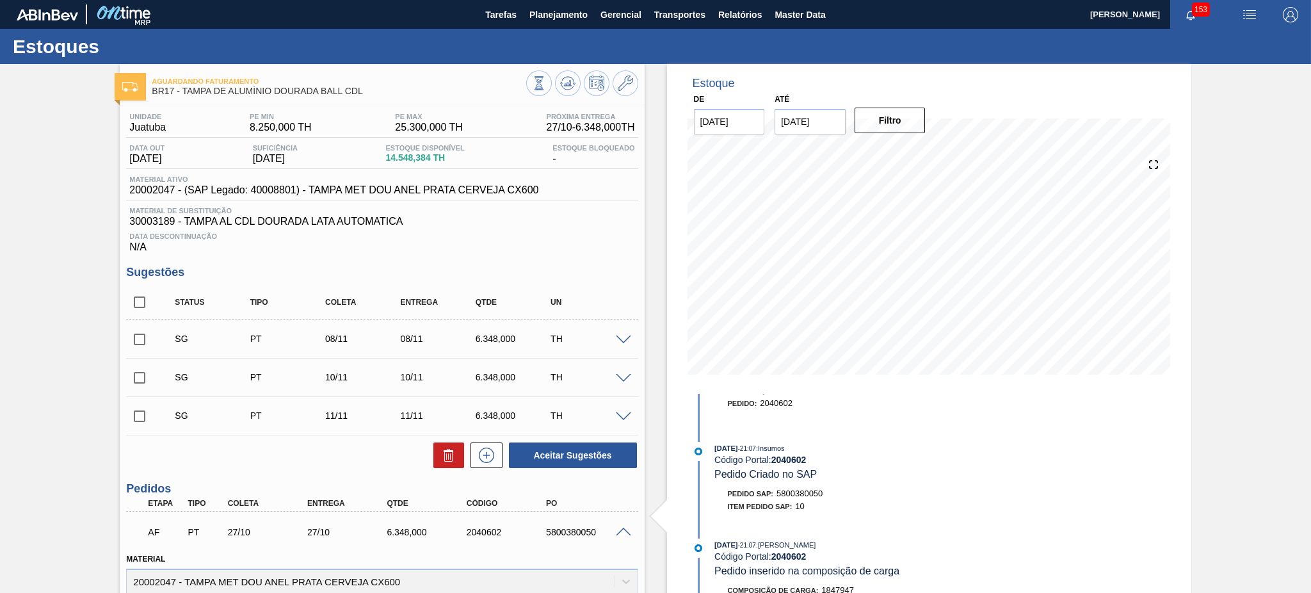
scroll to position [132, 0]
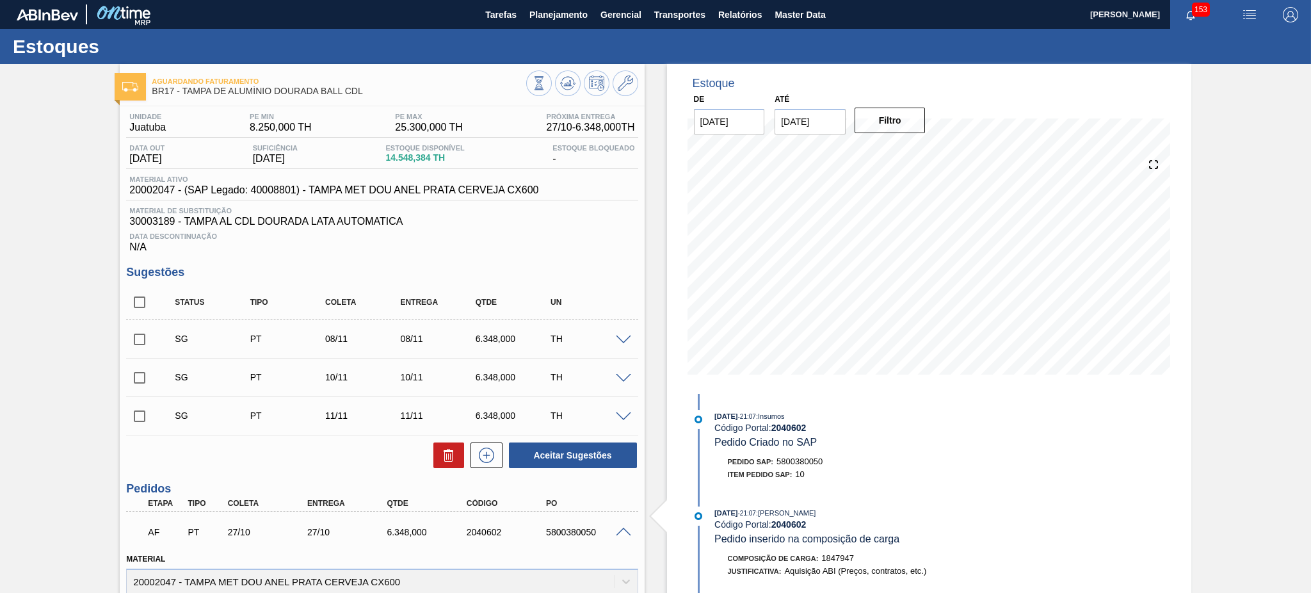
click at [1204, 387] on div "Aguardando Faturamento BR17 - [GEOGRAPHIC_DATA] DE ALUMÍNIO DOURADA BALL CDL Un…" at bounding box center [655, 549] width 1311 height 970
click at [618, 532] on span at bounding box center [623, 532] width 15 height 10
